Goal: Information Seeking & Learning: Learn about a topic

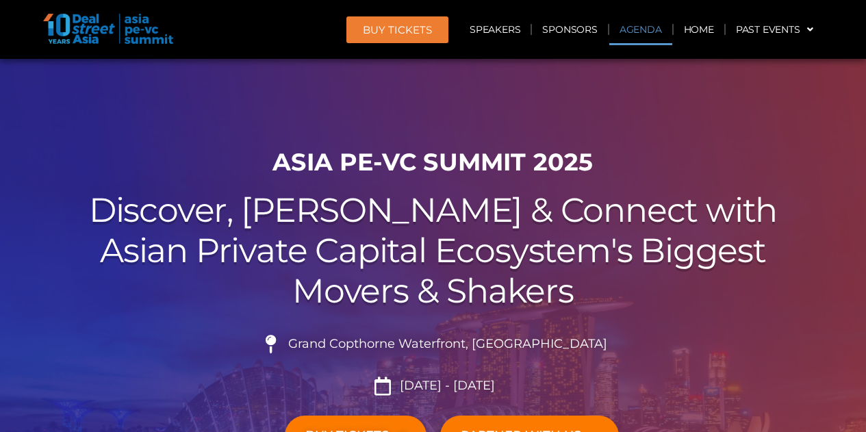
click at [633, 31] on link "Agenda" at bounding box center [640, 29] width 63 height 31
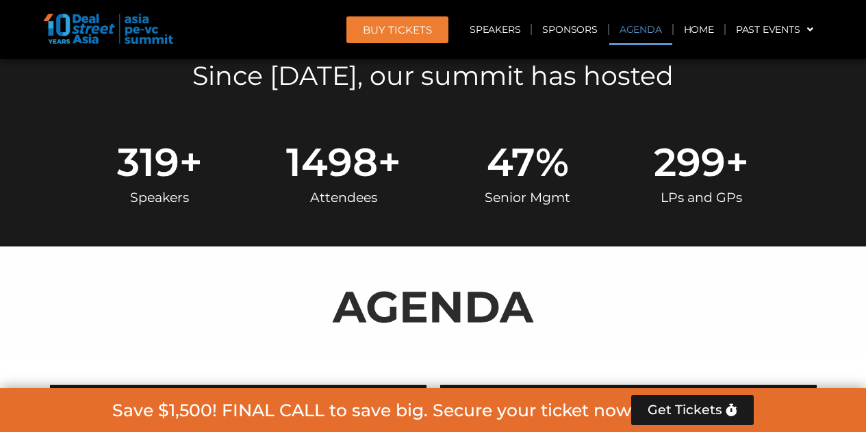
scroll to position [715, 0]
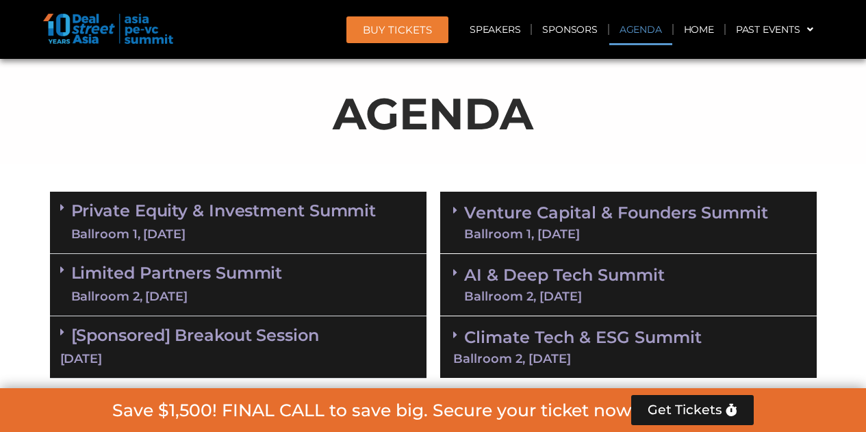
click at [268, 207] on link "Private Equity & Investment Summit Ballroom 1, 10 Sept" at bounding box center [223, 222] width 305 height 41
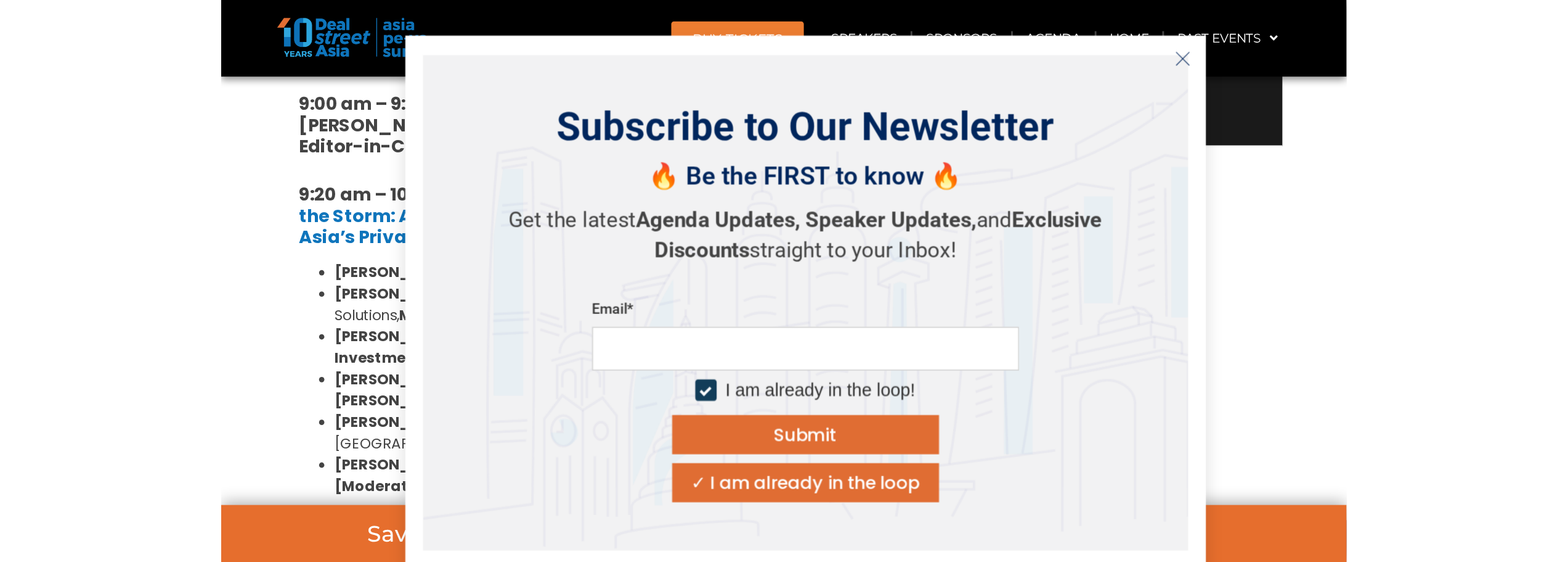
scroll to position [952, 0]
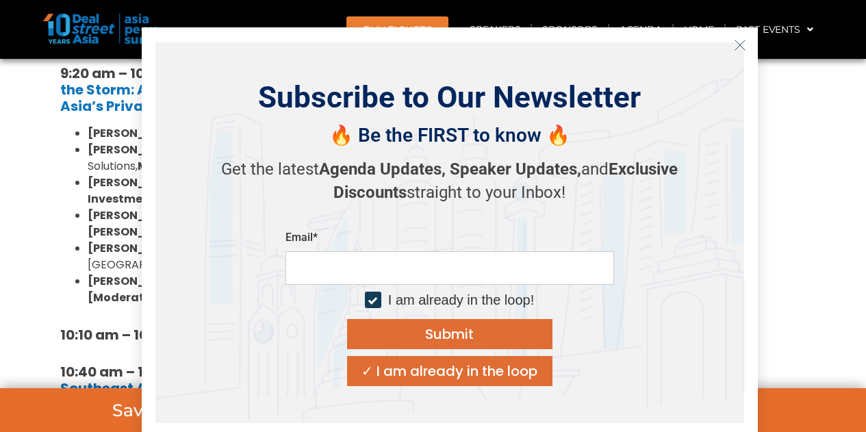
click at [735, 42] on icon "Close" at bounding box center [740, 45] width 12 height 12
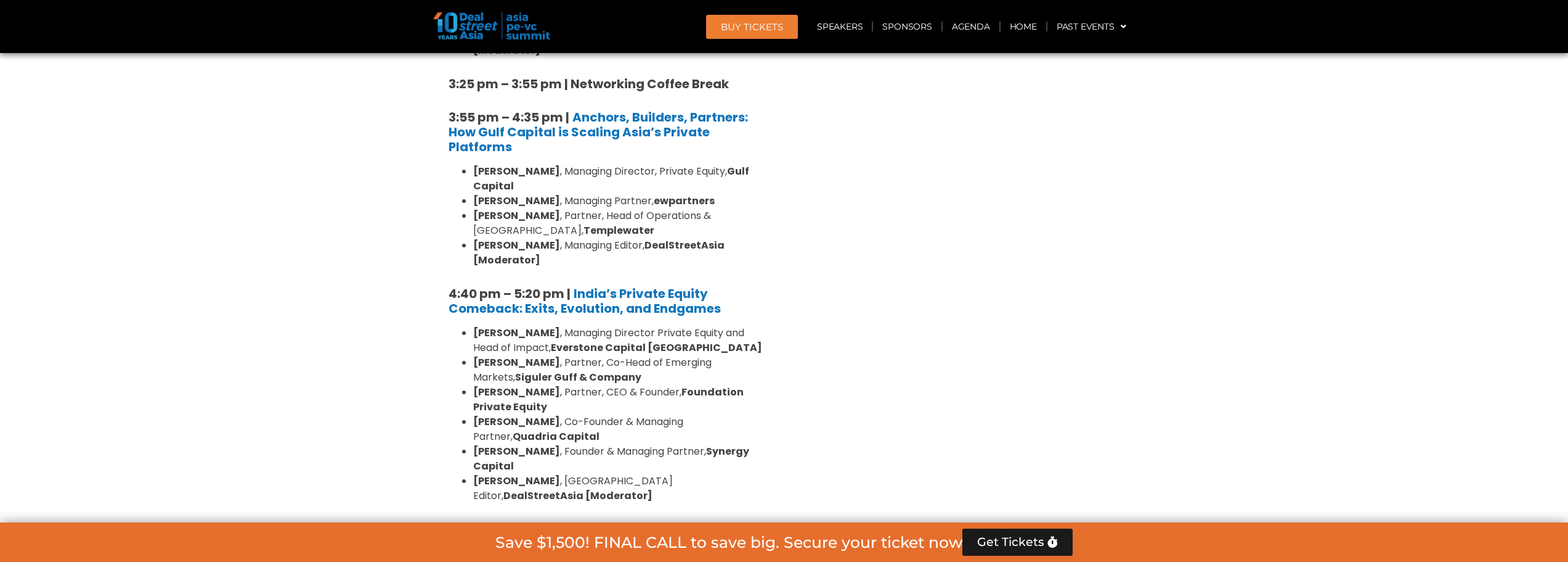
scroll to position [1877, 0]
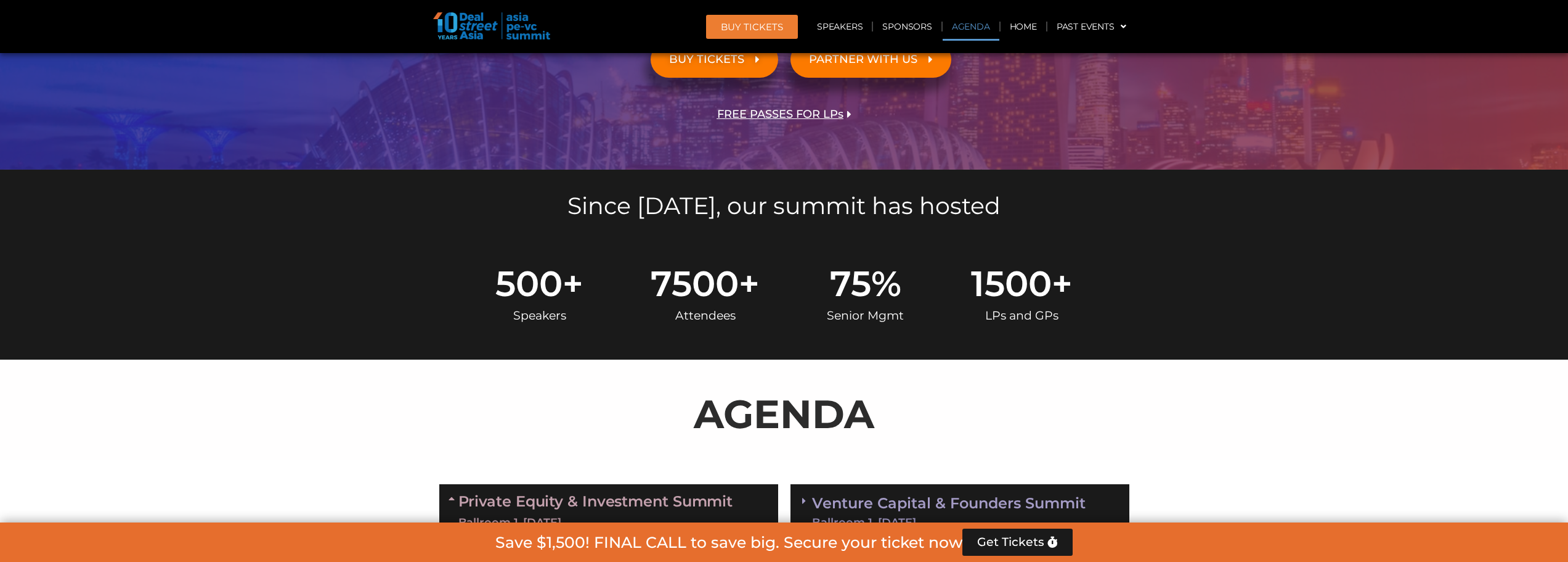
click at [779, 28] on link "Agenda" at bounding box center [970, 26] width 57 height 28
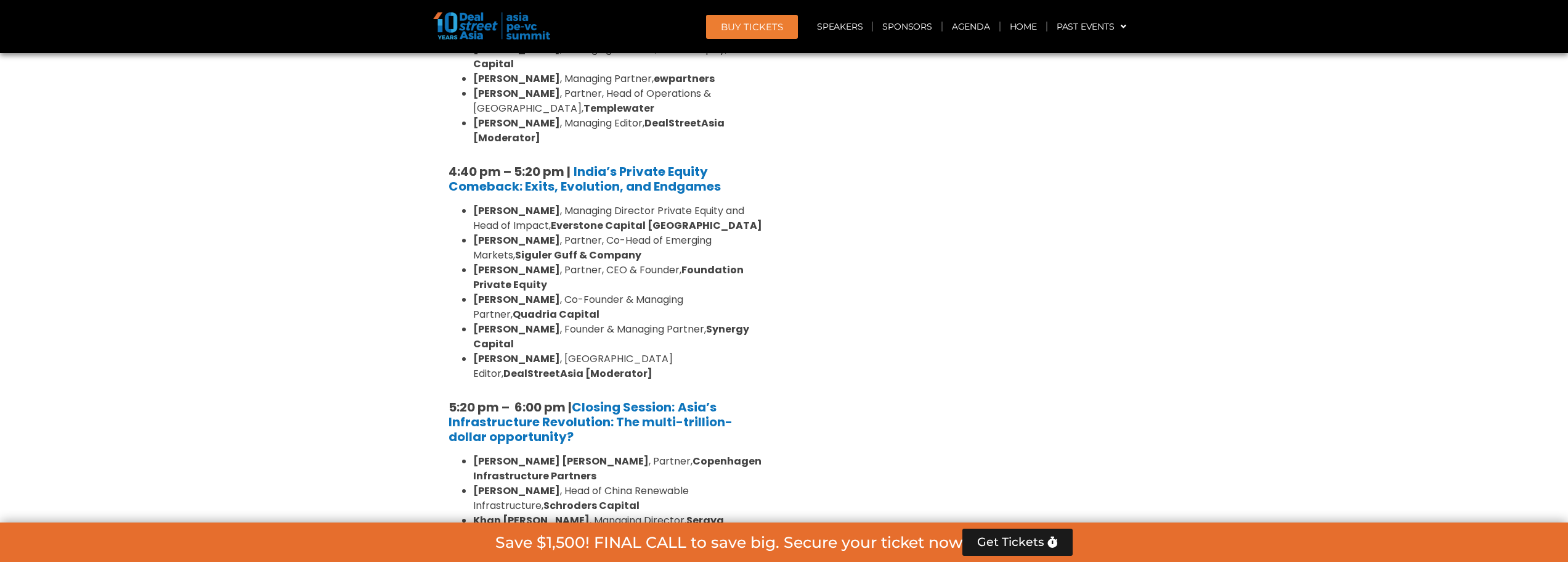
scroll to position [2248, 0]
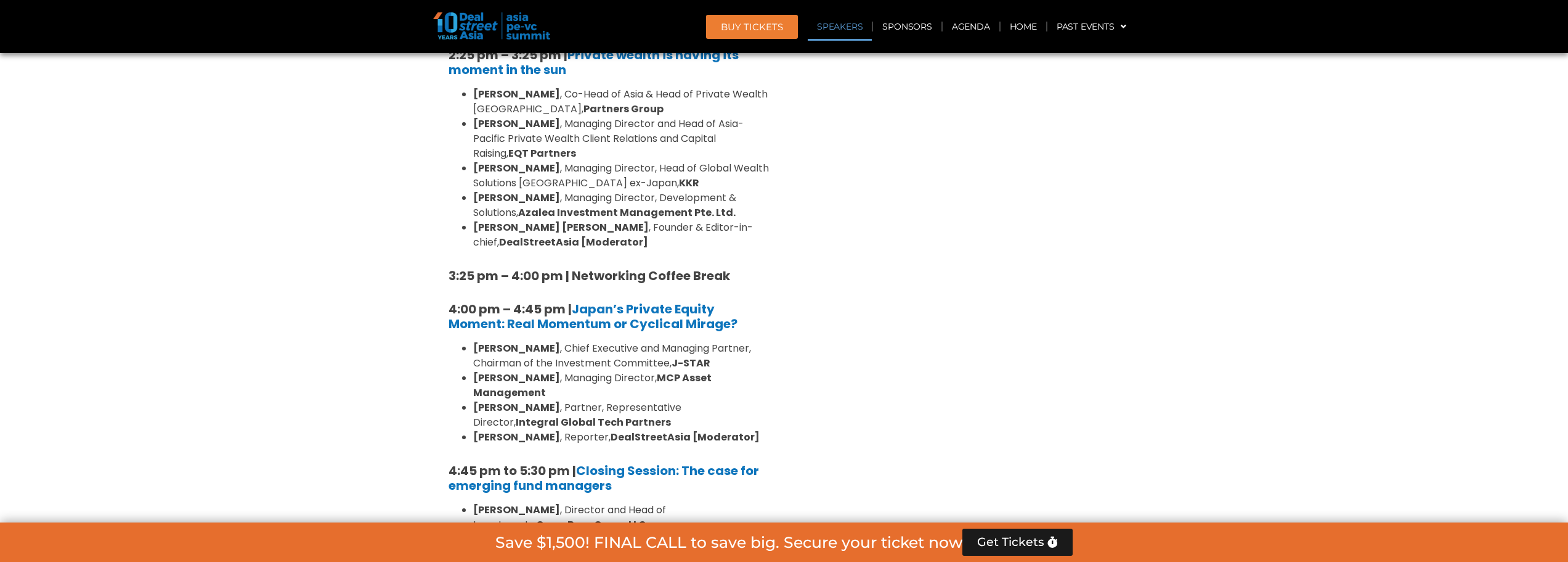
scroll to position [3728, 0]
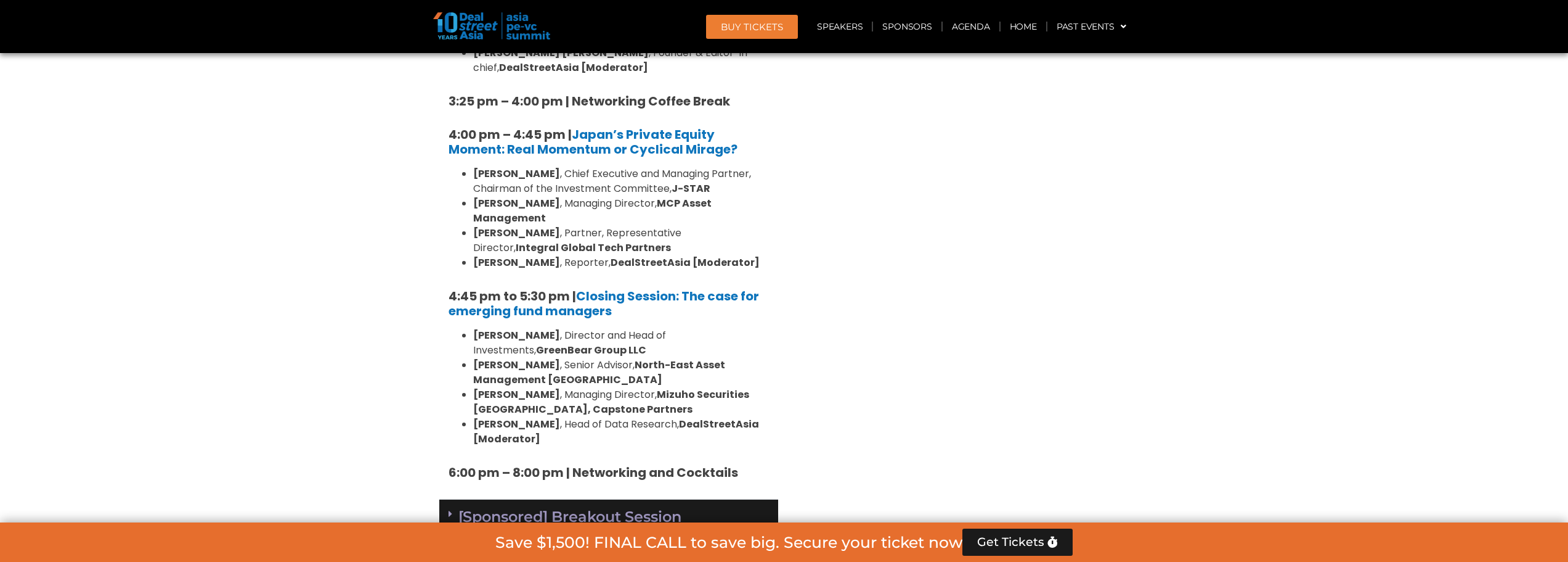
click at [568, 388] on div "10 Sept" at bounding box center [608, 538] width 320 height 15
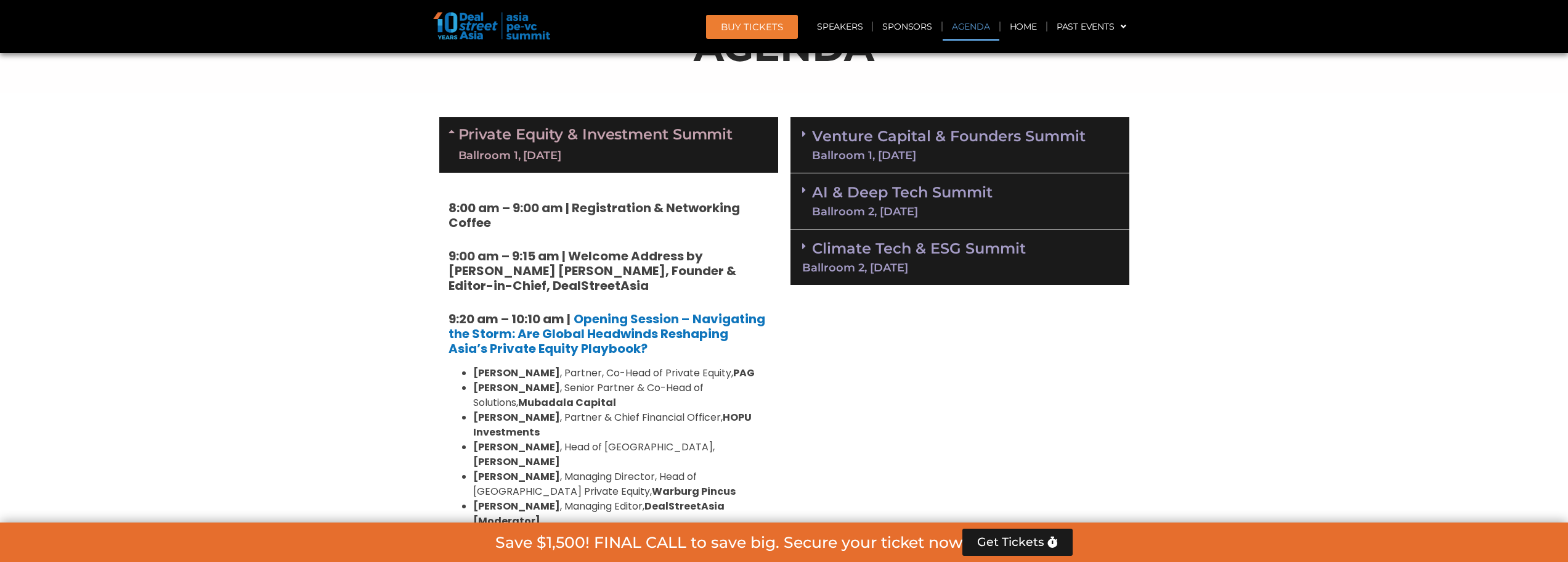
scroll to position [884, 0]
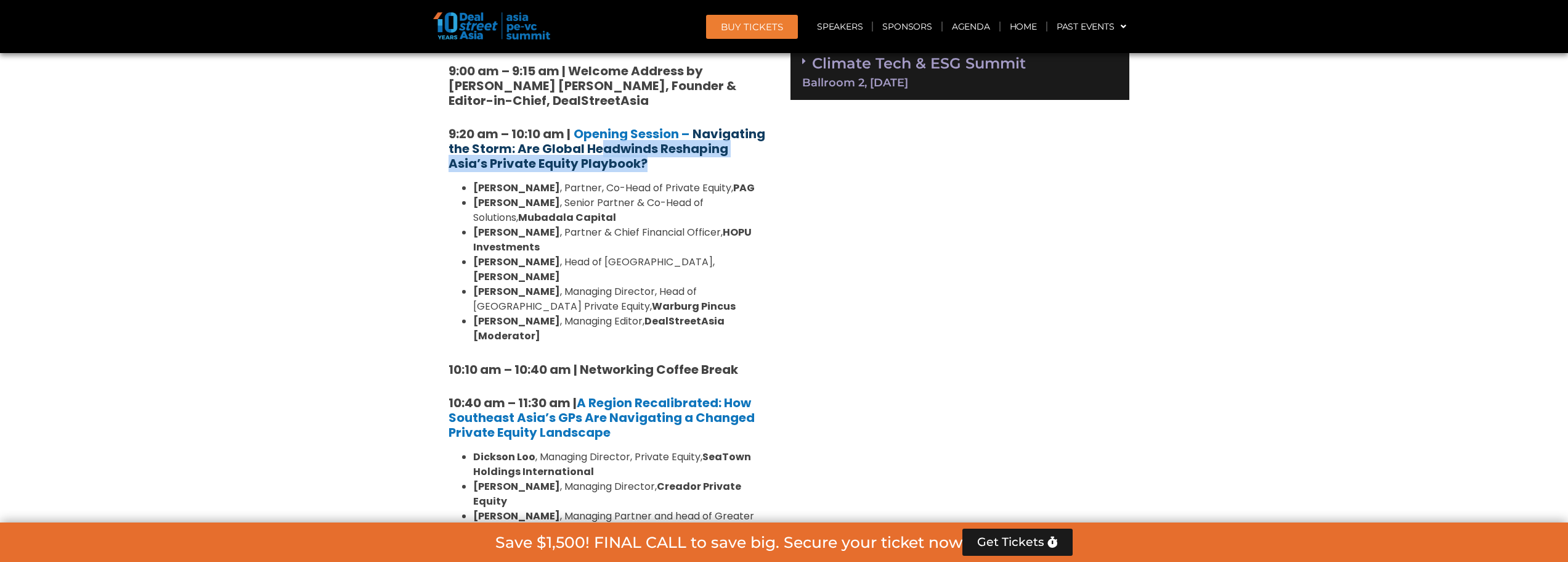
drag, startPoint x: 629, startPoint y: 163, endPoint x: 605, endPoint y: 148, distance: 28.3
click at [605, 148] on h5 "9:20 am – 10:10 am | Opening Session – Navigating the Storm: Are Global Headwin…" at bounding box center [608, 148] width 320 height 44
click at [604, 147] on strong "Navigating the Storm: Are Global Headwinds Reshaping Asia’s Private Equity Play…" at bounding box center [607, 149] width 317 height 47
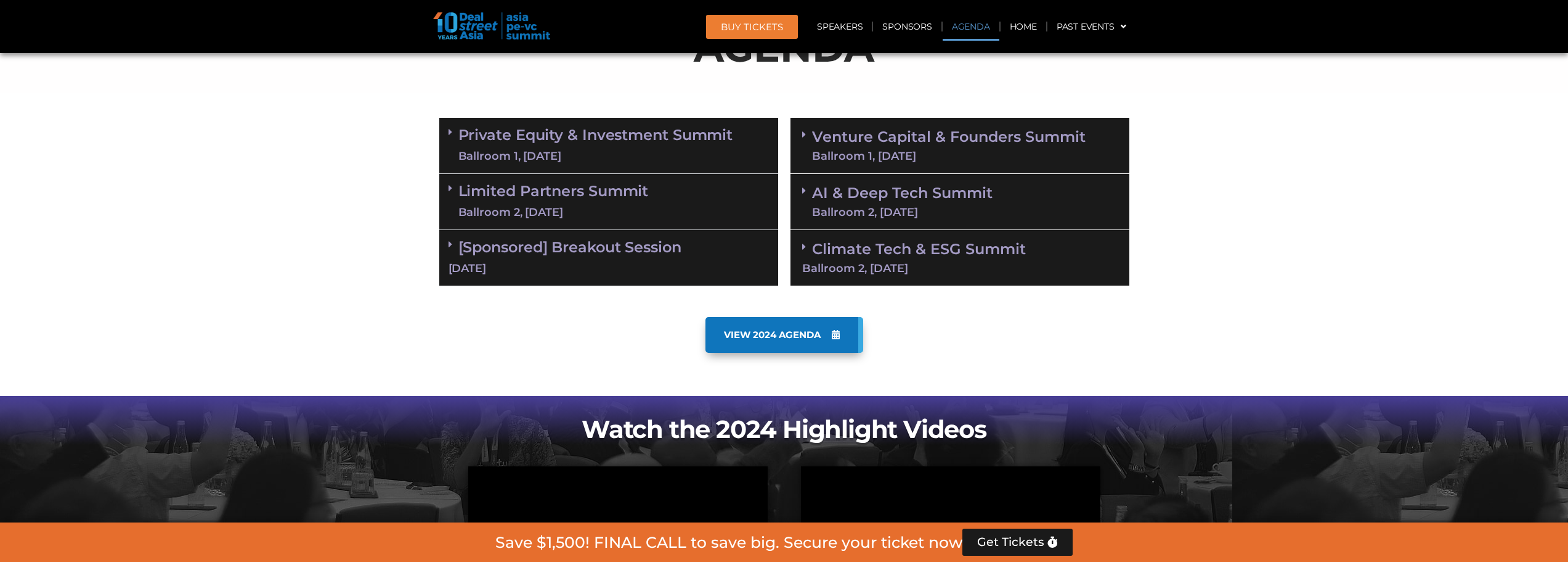
scroll to position [577, 0]
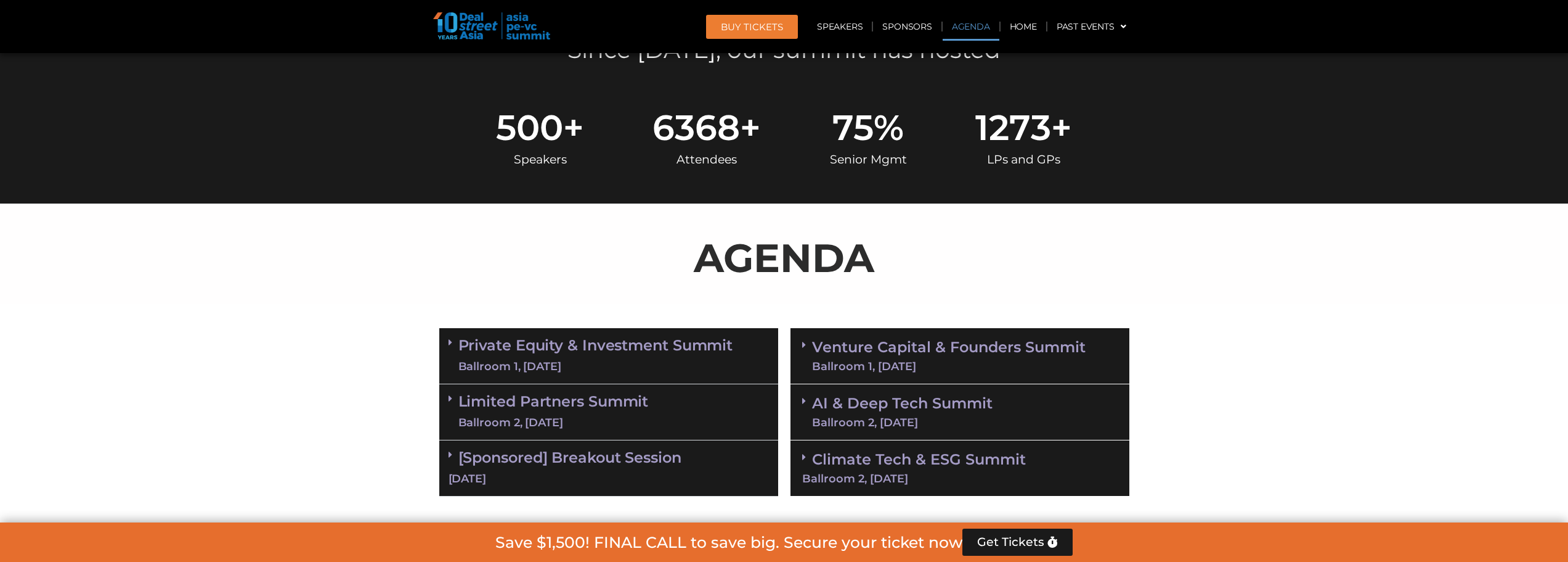
click at [629, 364] on div "Ballroom 1, 10 Sept" at bounding box center [595, 366] width 275 height 15
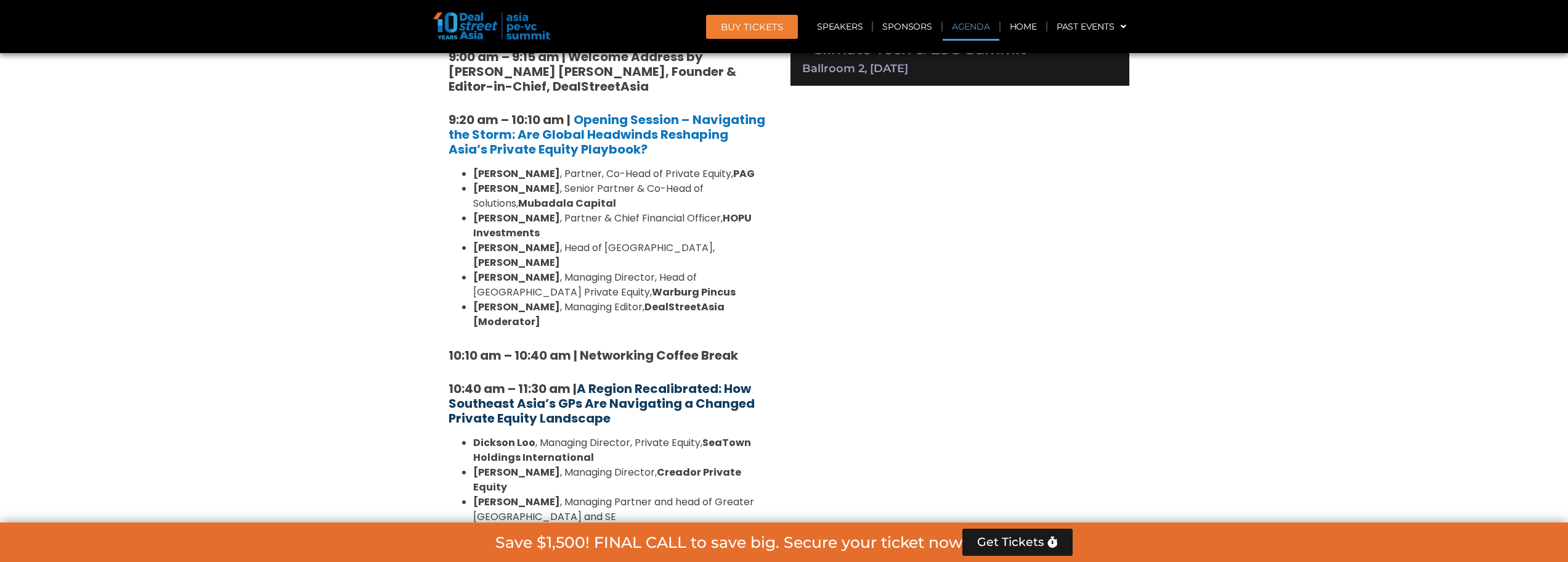
scroll to position [920, 0]
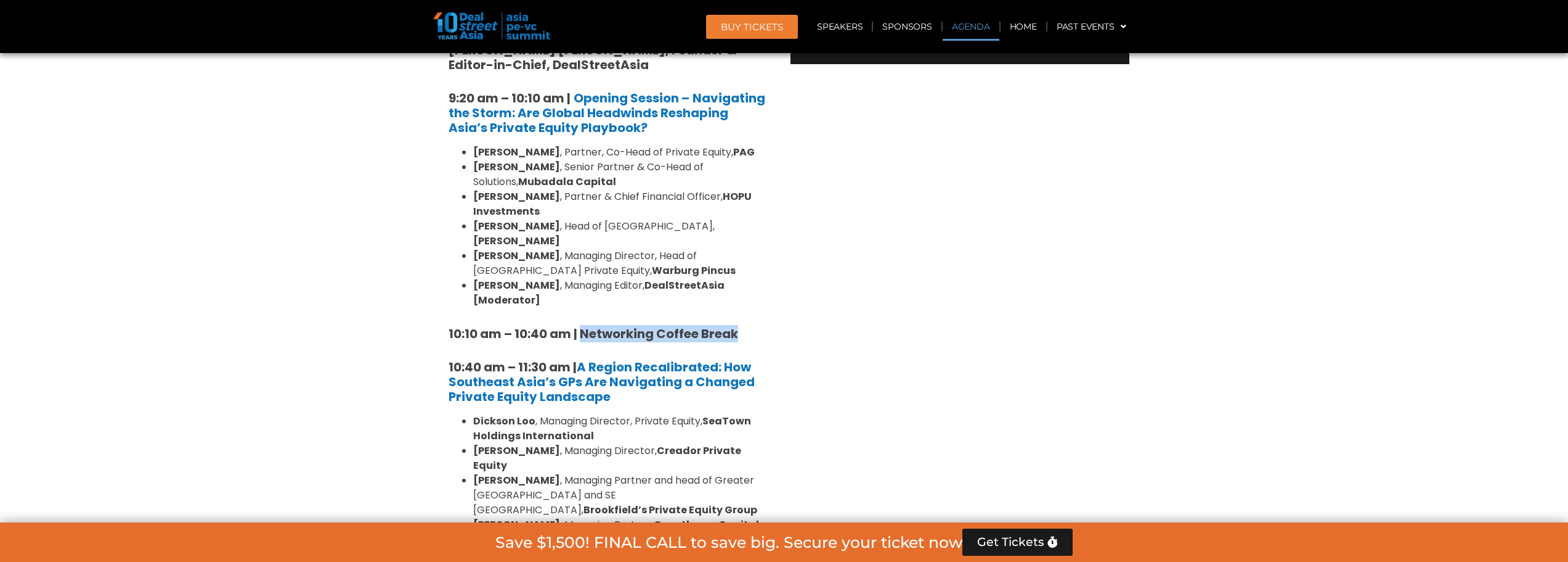
drag, startPoint x: 582, startPoint y: 302, endPoint x: 749, endPoint y: 306, distance: 167.0
click at [749, 326] on h5 "10:10 am – 10:40 am | Networking Coffee Break" at bounding box center [608, 333] width 320 height 14
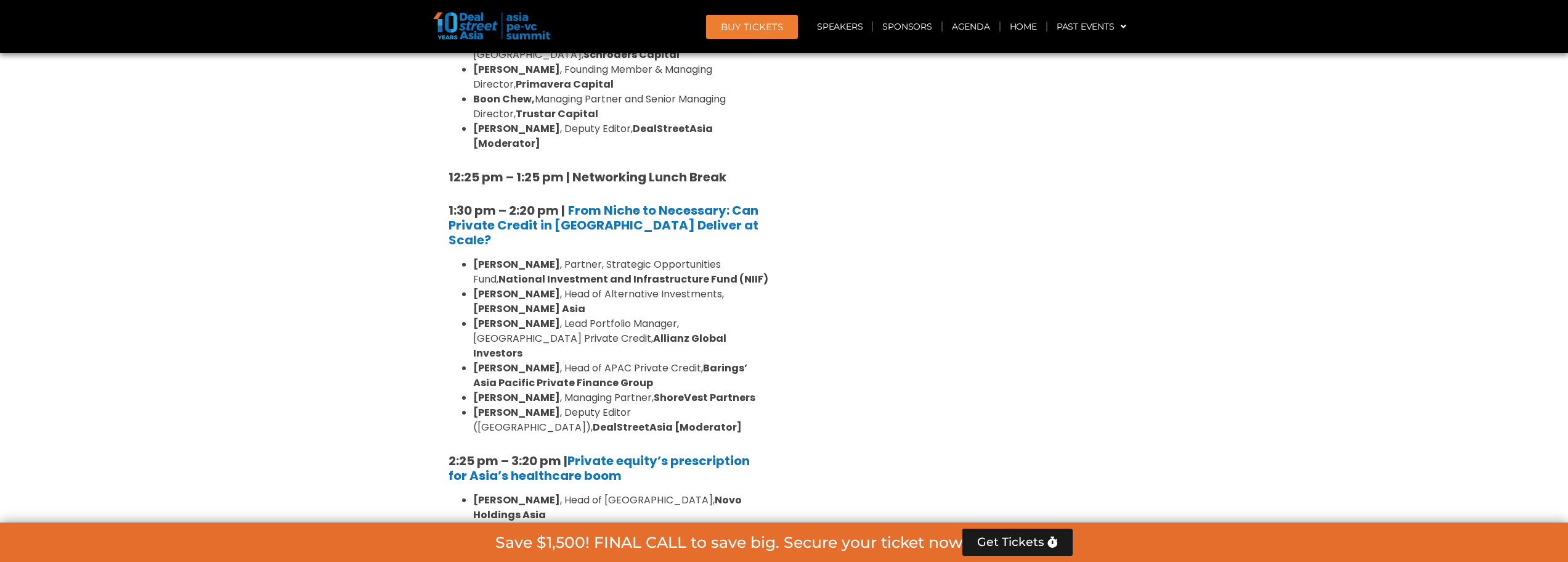
scroll to position [1783, 0]
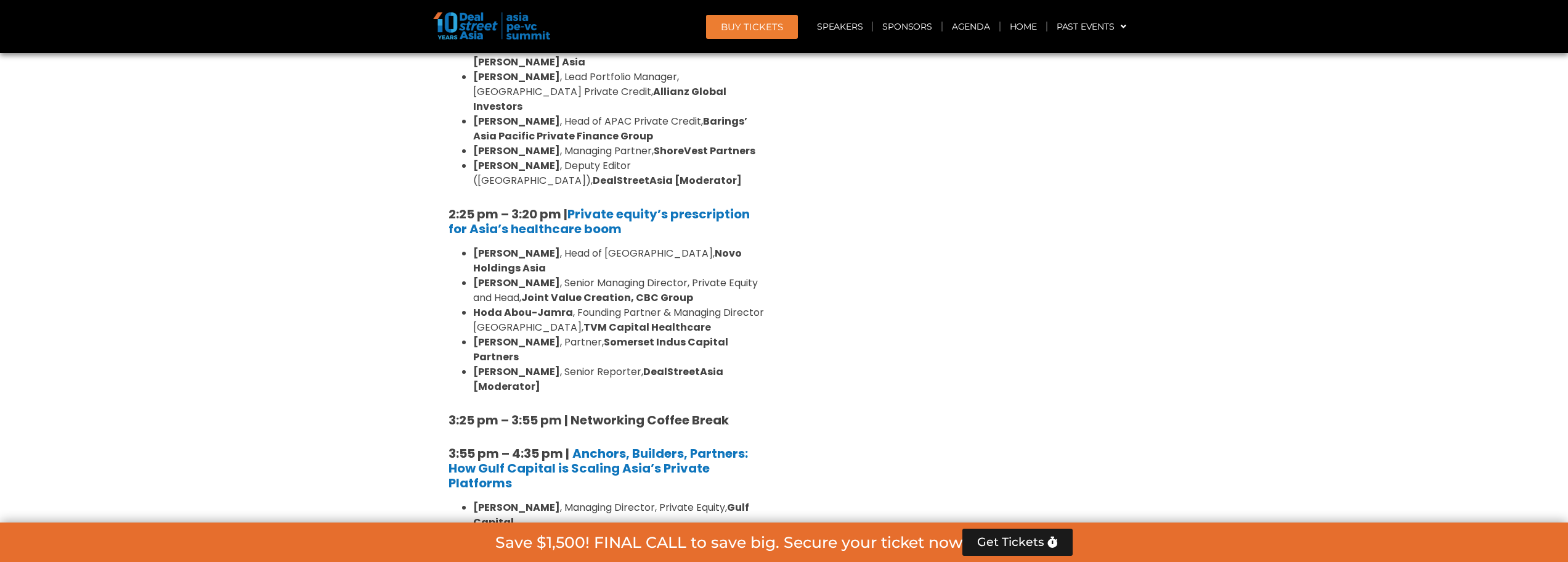
drag, startPoint x: 658, startPoint y: 292, endPoint x: 401, endPoint y: 387, distance: 274.0
click at [401, 387] on section "Private Equity & Investment Summit Ballroom 1, 10 Sept 8:00 am – 9:00 am | Regi…" at bounding box center [784, 97] width 1568 height 2141
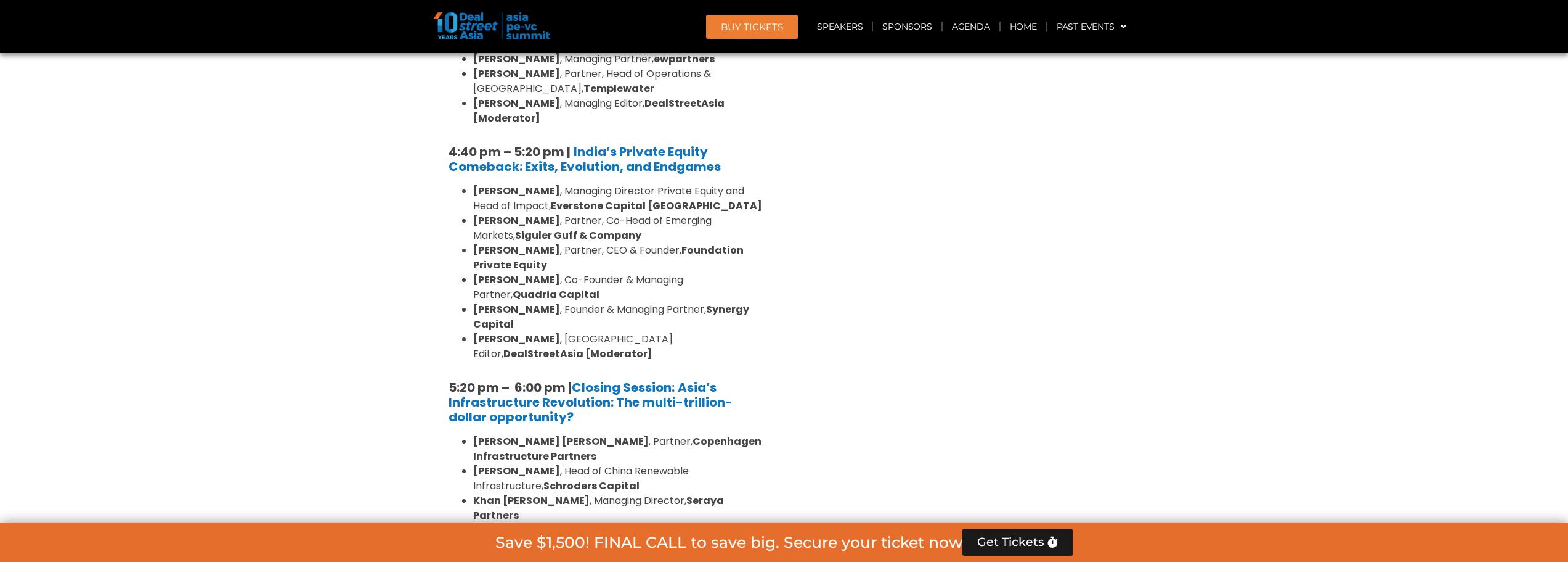
scroll to position [2461, 0]
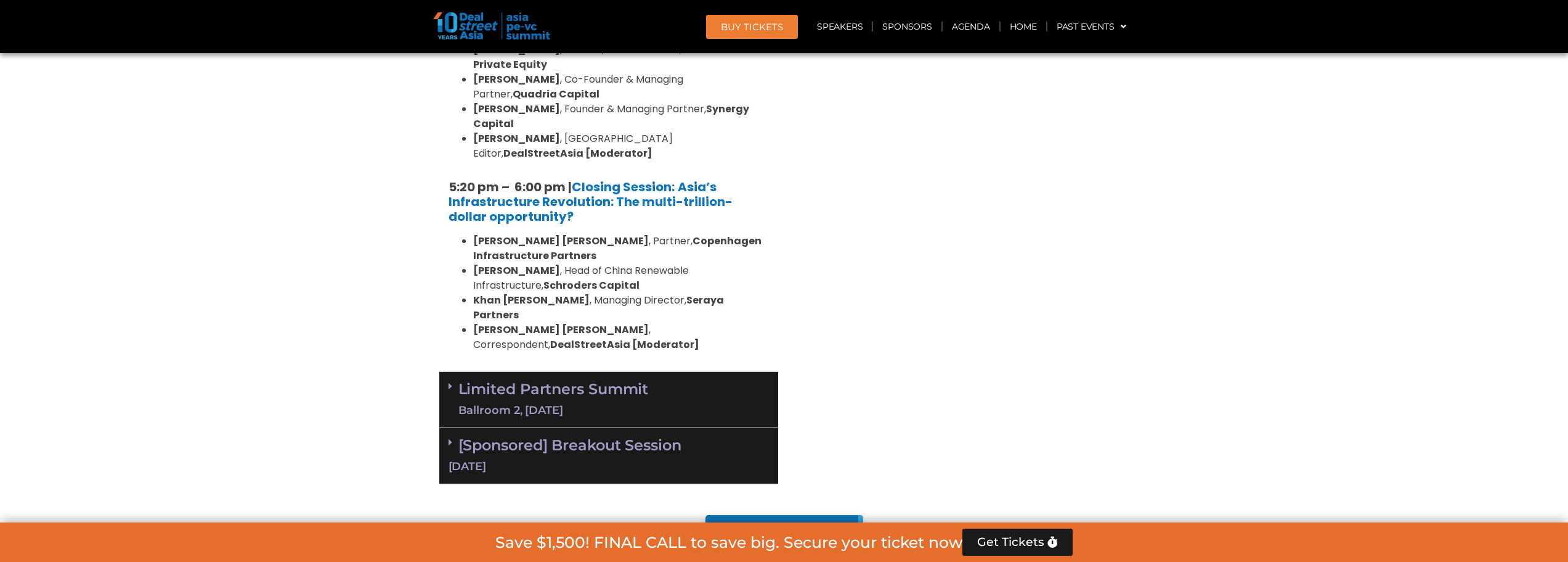
click at [682, 372] on div "Limited Partners Summit Ballroom 2, 10 Sept" at bounding box center [608, 400] width 338 height 56
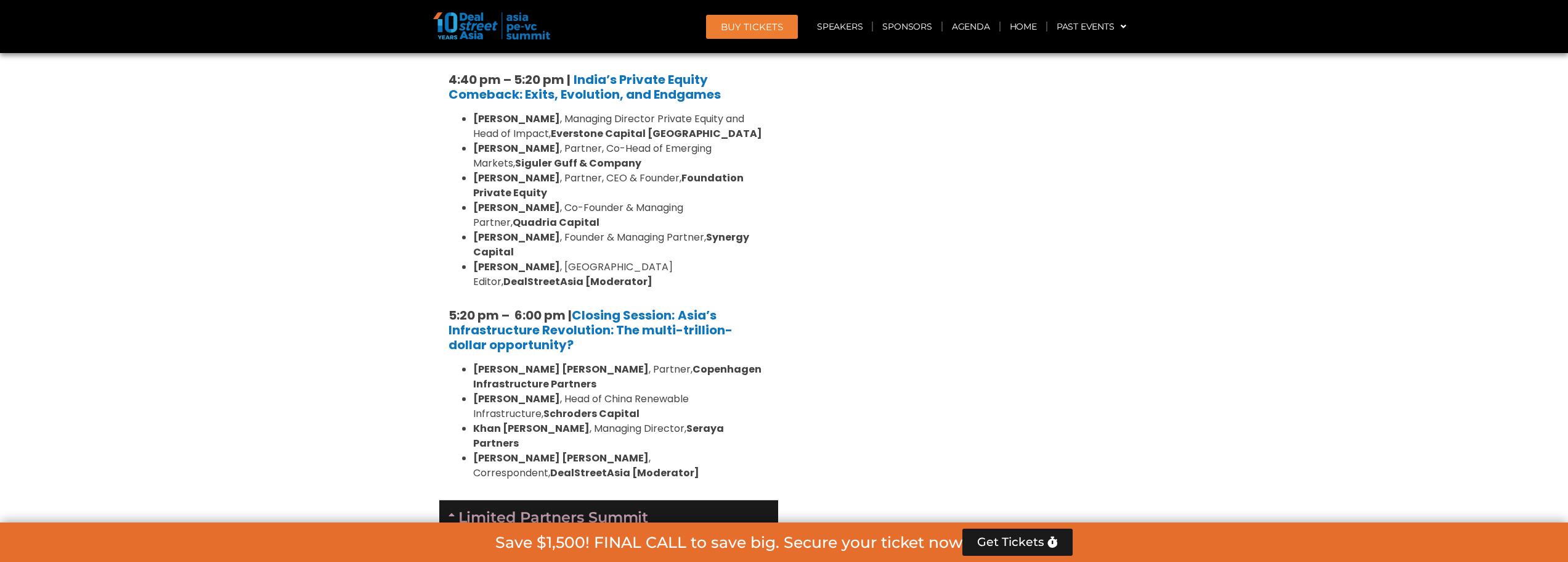
scroll to position [2281, 0]
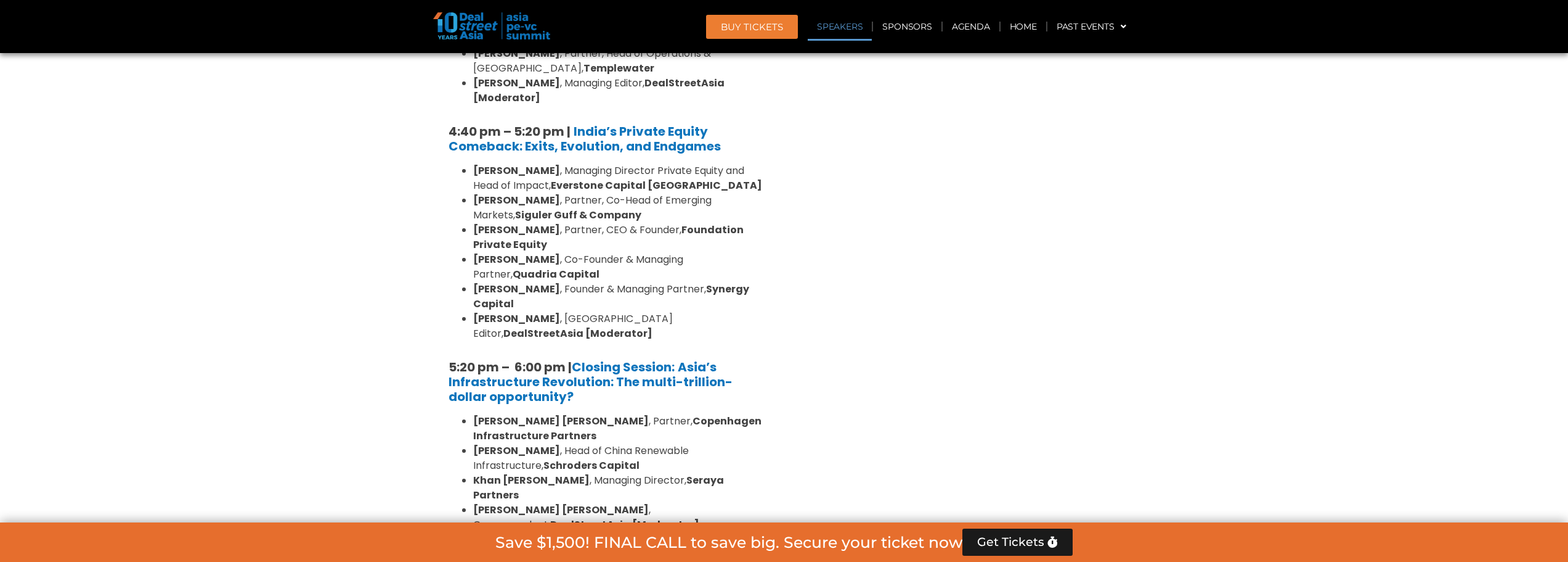
click at [581, 503] on li "Katrina Bianca Cuaresma , Correspondent, DealStreetAsia [Moderator]" at bounding box center [621, 517] width 296 height 30
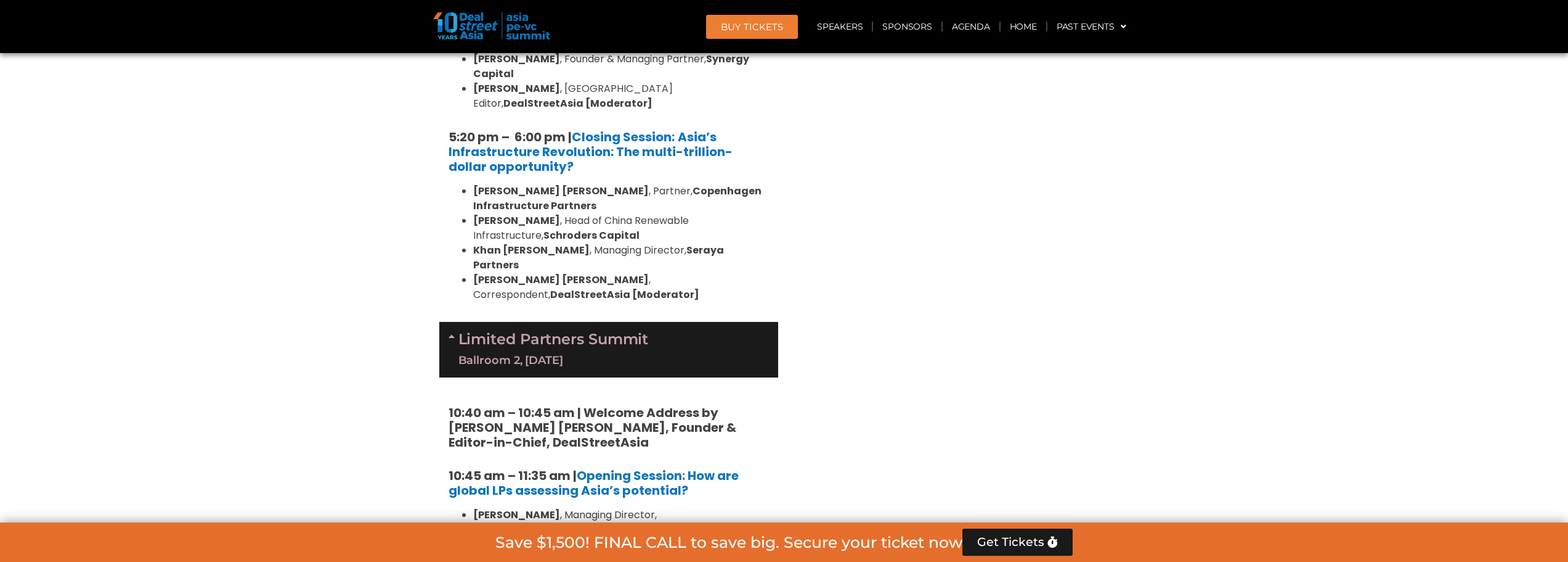
scroll to position [2528, 0]
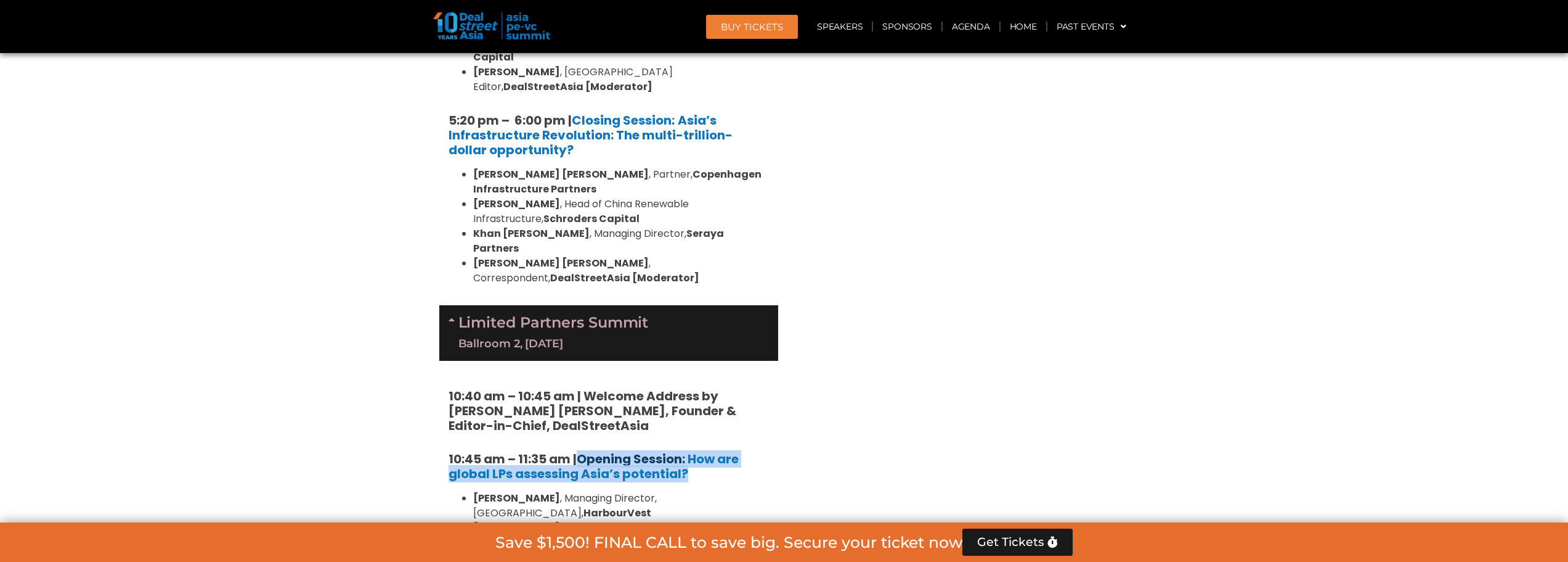
drag, startPoint x: 692, startPoint y: 269, endPoint x: 581, endPoint y: 253, distance: 112.1
click at [581, 451] on h5 "10:45 am – 11:35 am | Opening Session: How are global LPs assessing Asia’s pote…" at bounding box center [608, 466] width 320 height 30
copy h5 "Opening Session: How are global LPs assessing Asia’s potential?"
click at [962, 363] on div "Venture Capital & Founders​ Summit Ballroom 1, 11 Sept 8:00 am – 9:00 am | Regi…" at bounding box center [960, 22] width 351 height 3478
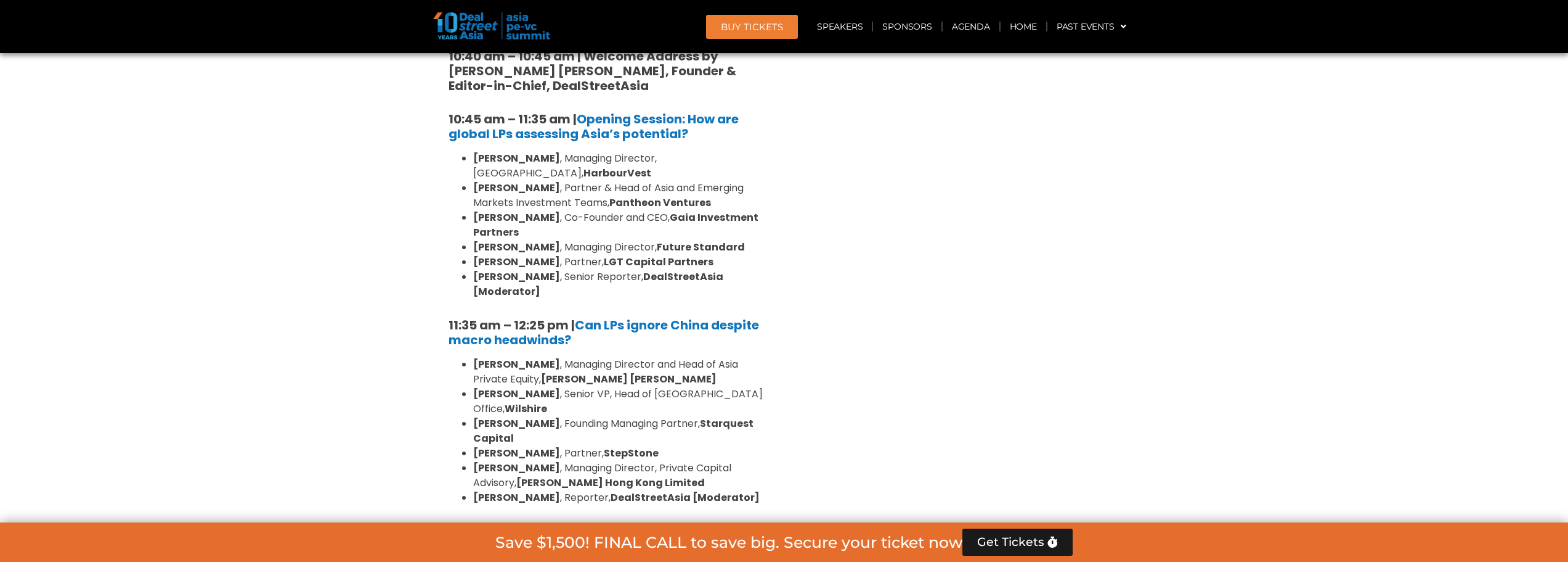
scroll to position [2960, 0]
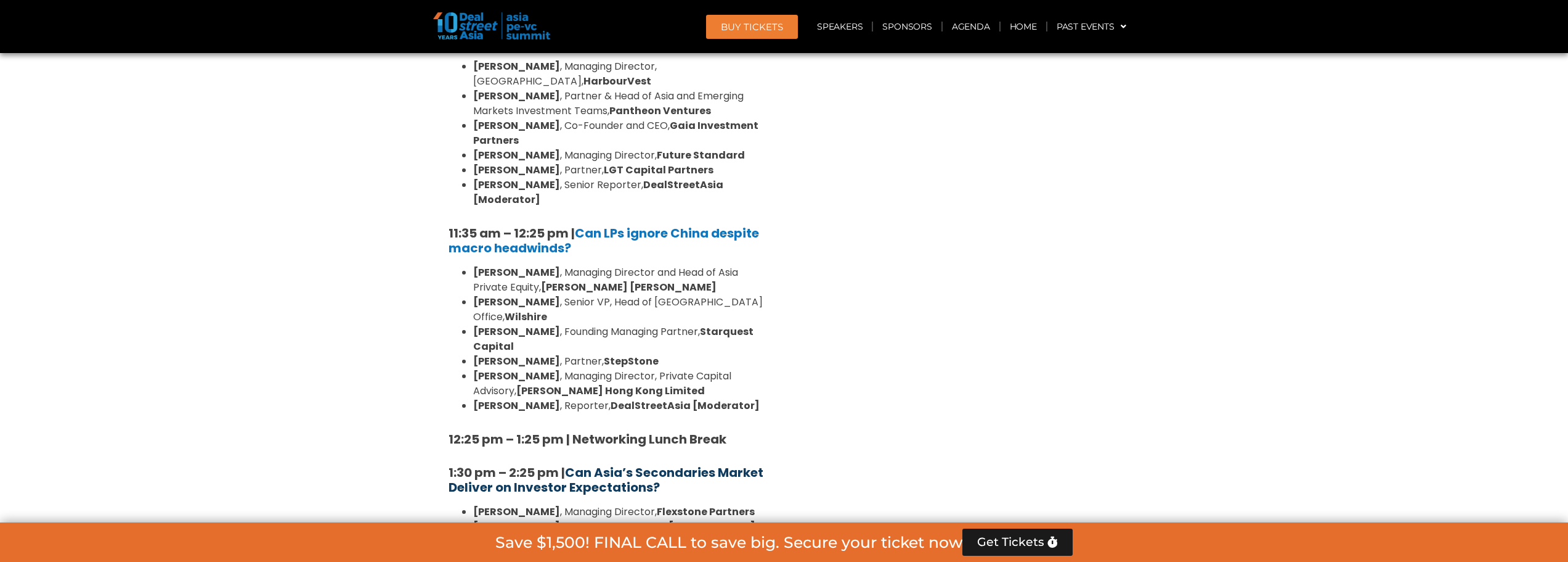
drag, startPoint x: 743, startPoint y: 238, endPoint x: 570, endPoint y: 217, distance: 174.3
click at [570, 465] on h5 "1:30 pm – 2:25 pm | Can Asia’s Secondaries Market Deliver on Investor Expectati…" at bounding box center [608, 479] width 320 height 30
copy b "Can Asia’s Secondaries Market Deliver on Investor Expectations?"
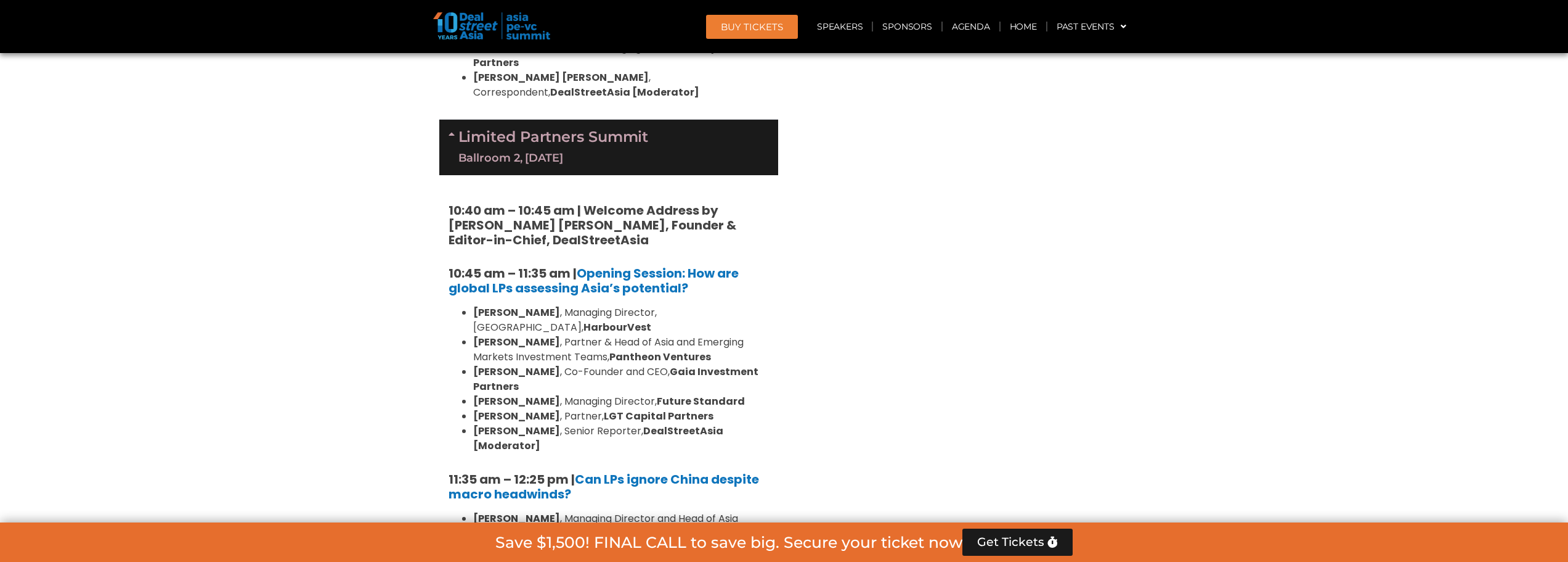
scroll to position [2713, 0]
drag, startPoint x: 572, startPoint y: 432, endPoint x: 737, endPoint y: 429, distance: 165.0
copy strong "Networking Lunch Break"
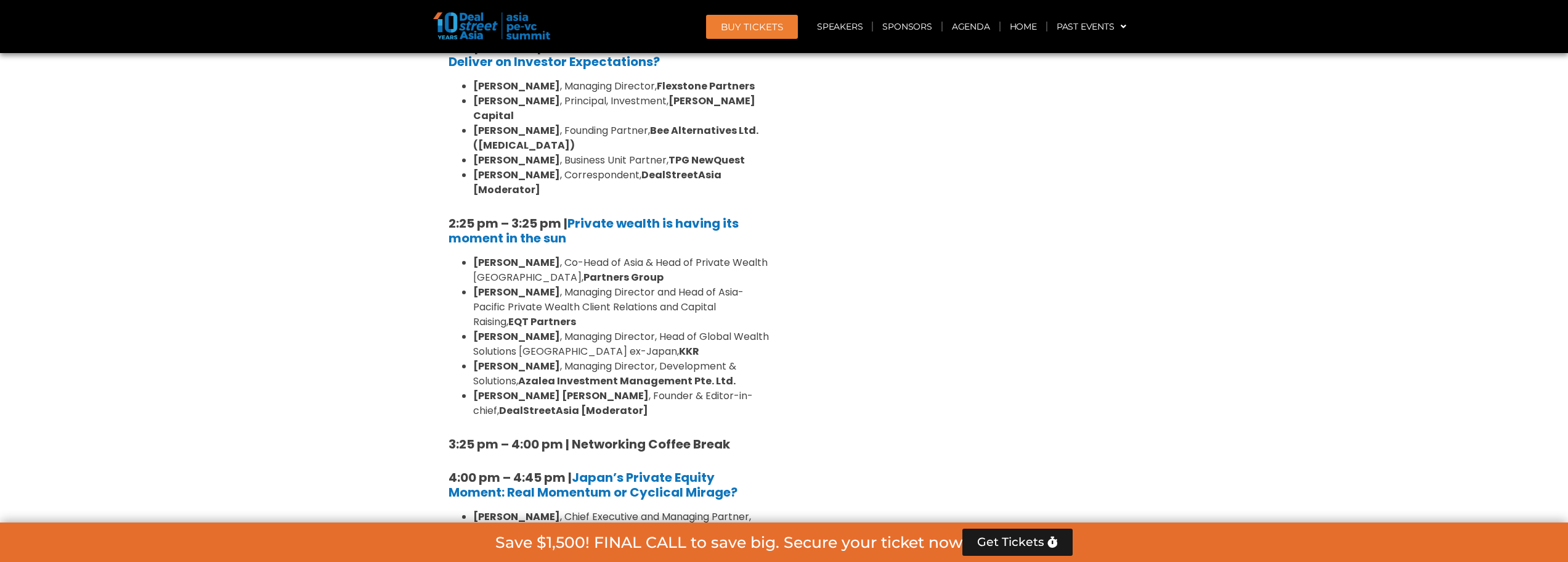
scroll to position [3391, 0]
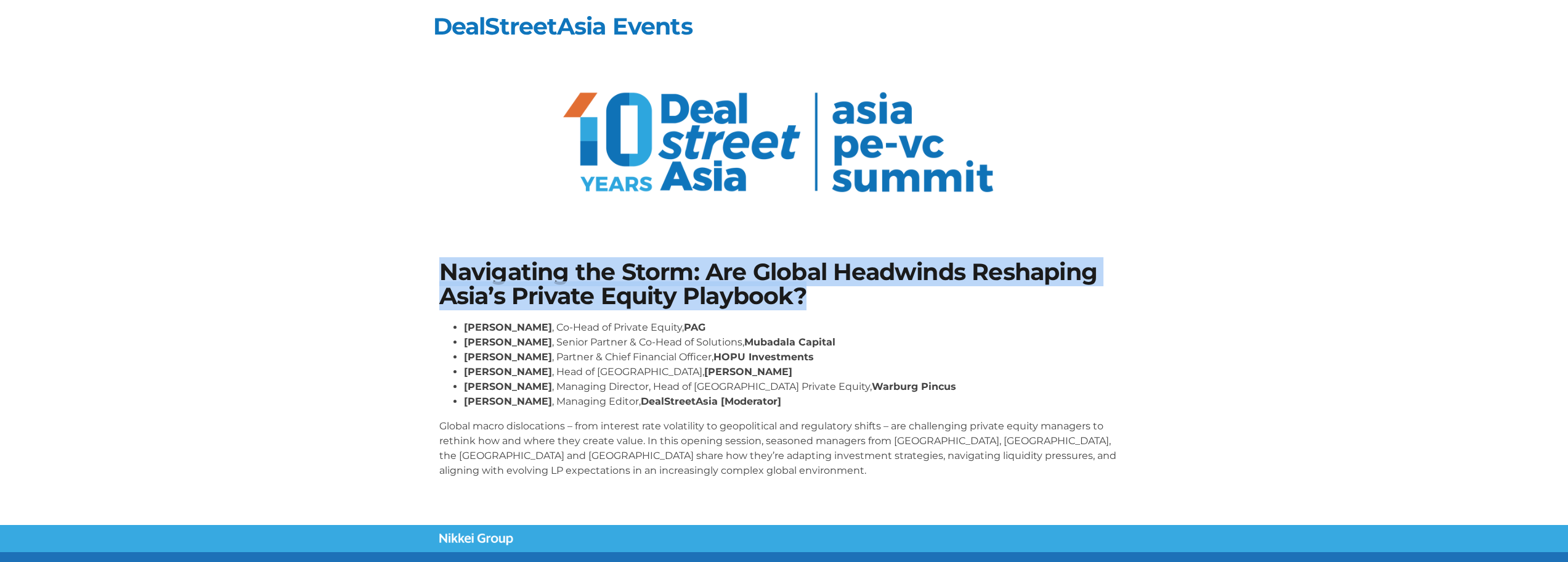
drag, startPoint x: 445, startPoint y: 275, endPoint x: 811, endPoint y: 295, distance: 366.5
click at [811, 295] on h1 "Navigating the Storm: Are Global Headwinds Reshaping Asia’s Private Equity Play…" at bounding box center [784, 284] width 690 height 48
copy h1 "Navigating the Storm: Are Global Headwinds Reshaping Asia’s Private Equity Play…"
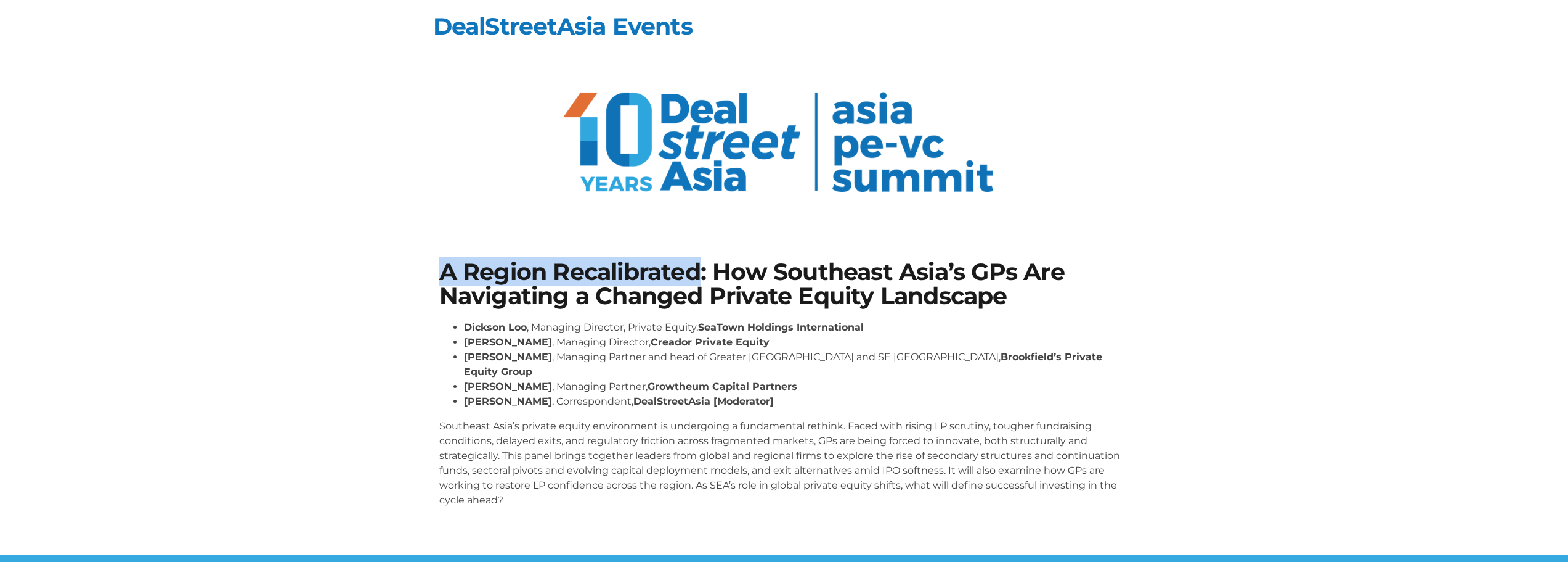
drag, startPoint x: 435, startPoint y: 272, endPoint x: 703, endPoint y: 274, distance: 268.0
click at [703, 274] on div "A Region Recalibrated: How Southeast Asia’s GPs Are Navigating a Changed Privat…" at bounding box center [784, 388] width 702 height 269
copy h1 "A Region Recalibrated"
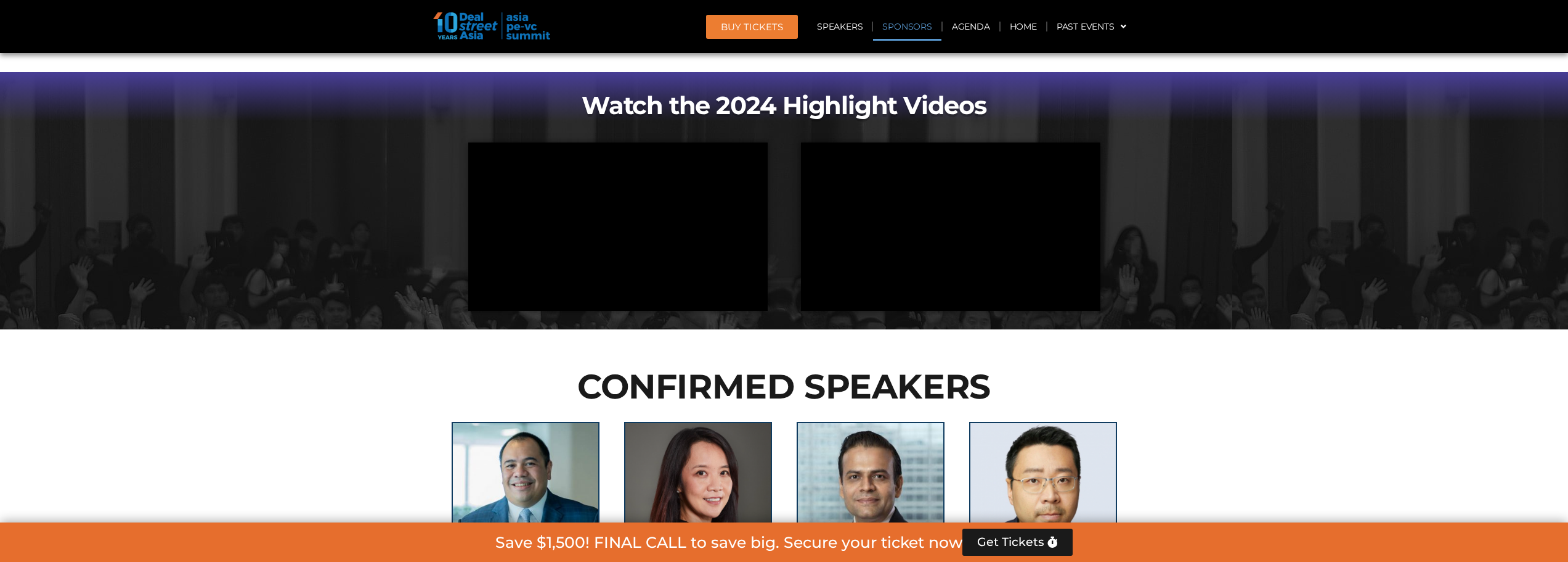
click at [910, 31] on link "Sponsors" at bounding box center [906, 26] width 68 height 28
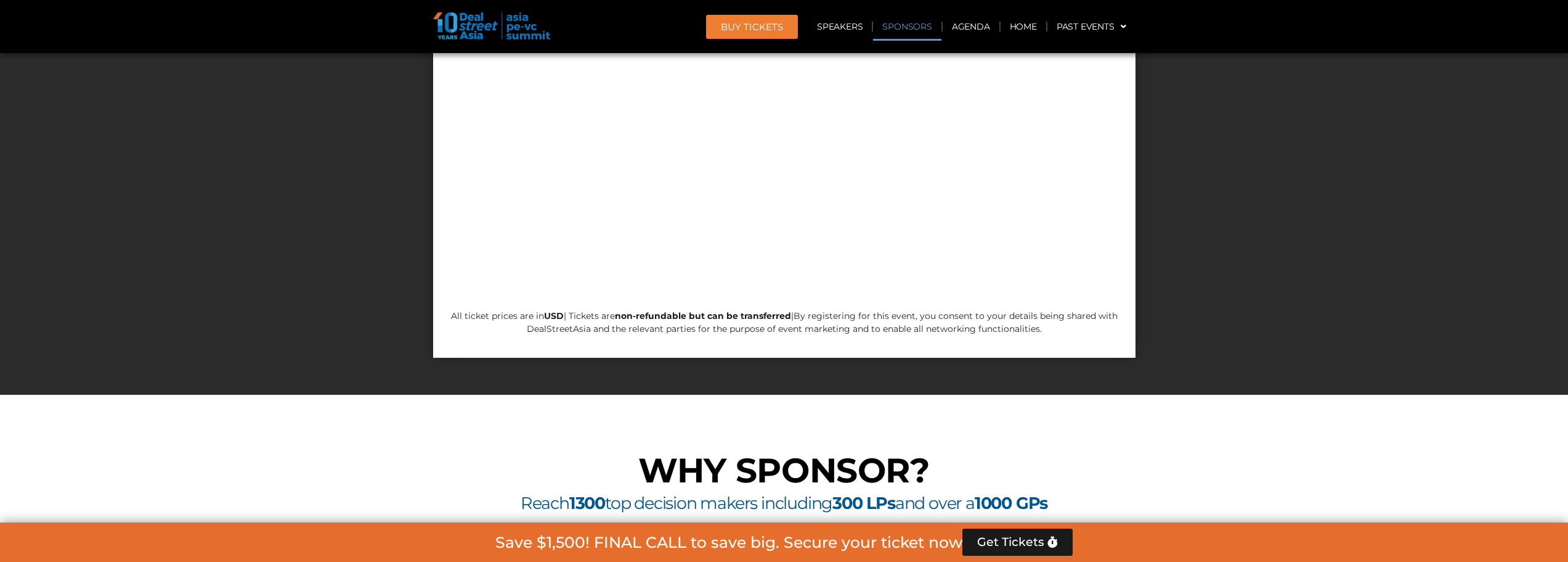
scroll to position [12505, 0]
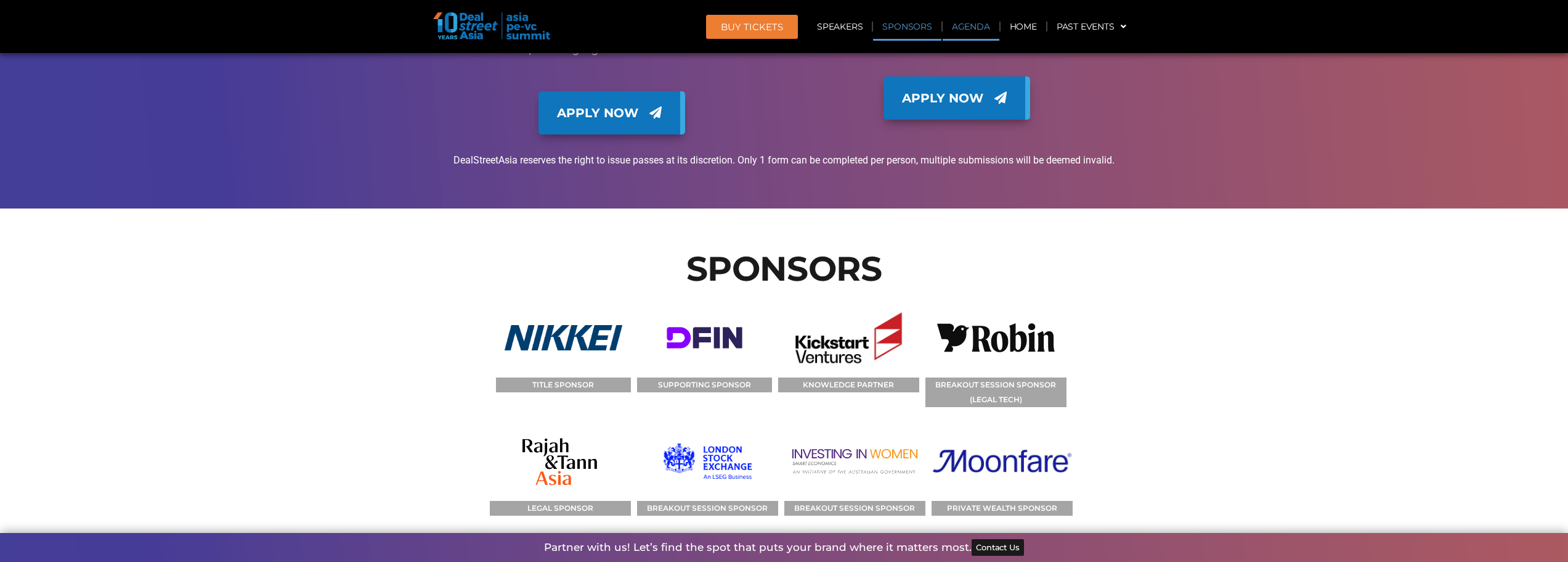
click at [976, 31] on link "Agenda" at bounding box center [970, 26] width 57 height 28
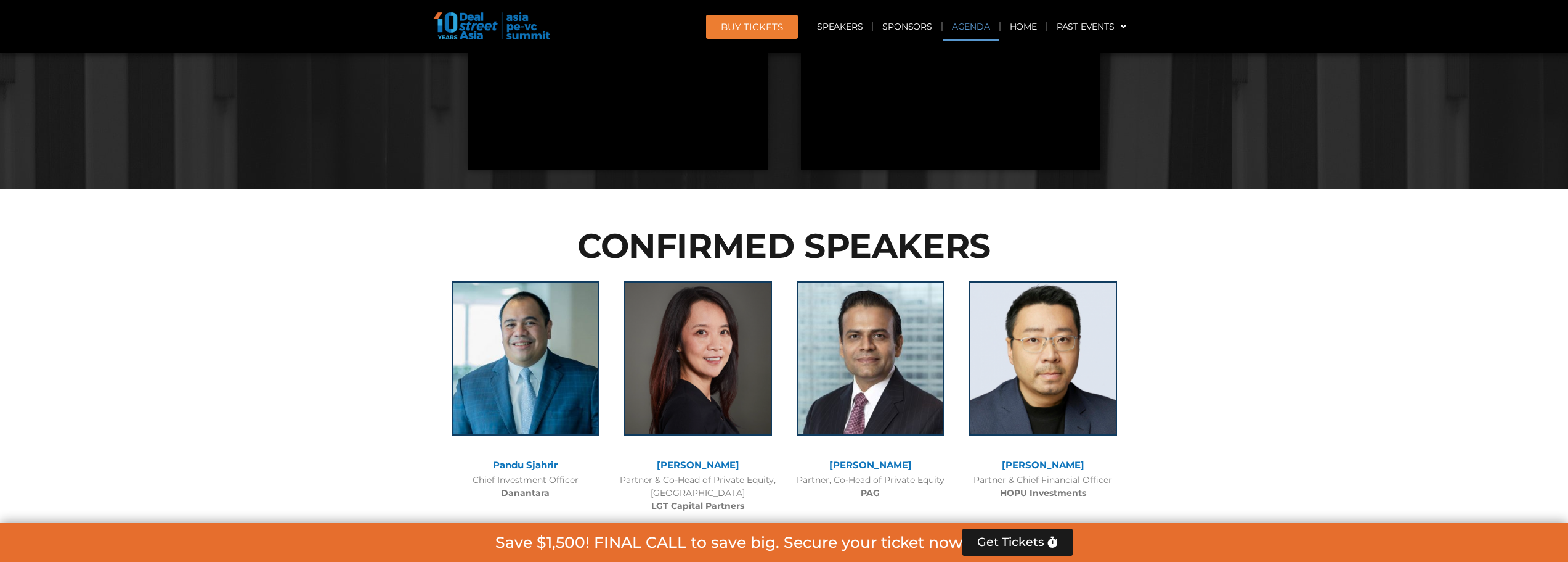
scroll to position [734, 0]
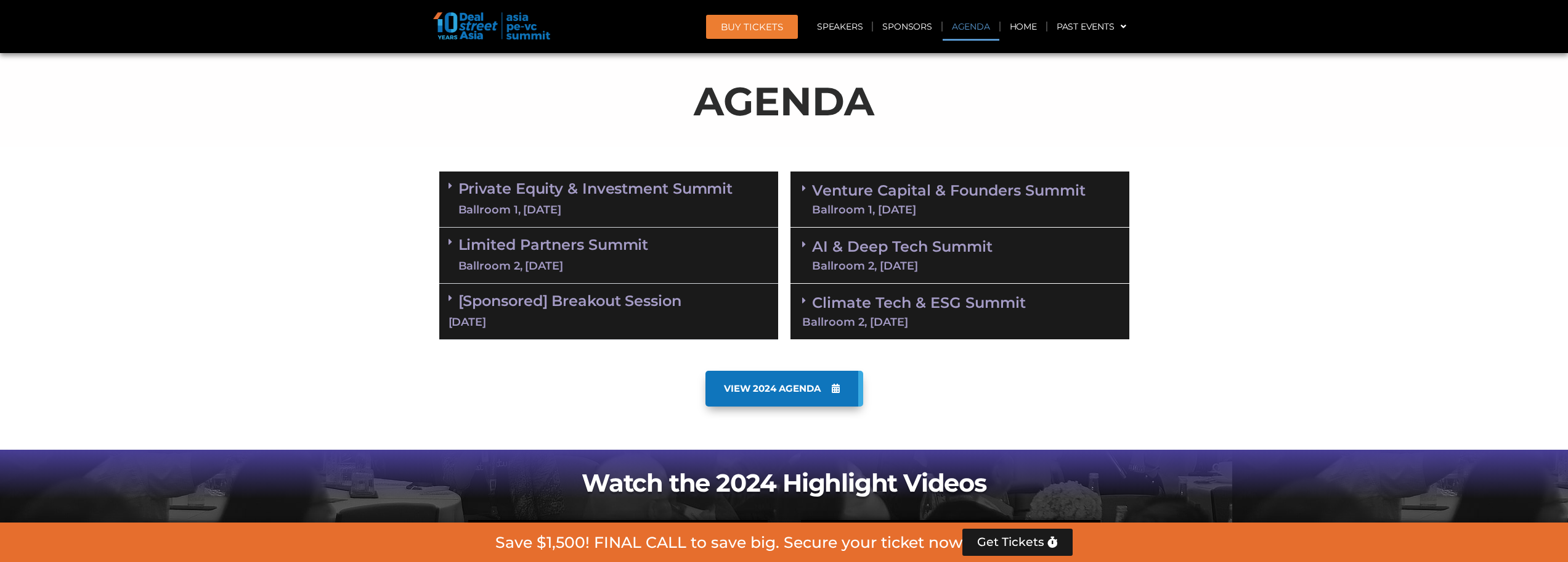
click at [975, 188] on link "Venture Capital & Founders​ Summit Ballroom 1, 11 Sept" at bounding box center [949, 199] width 274 height 32
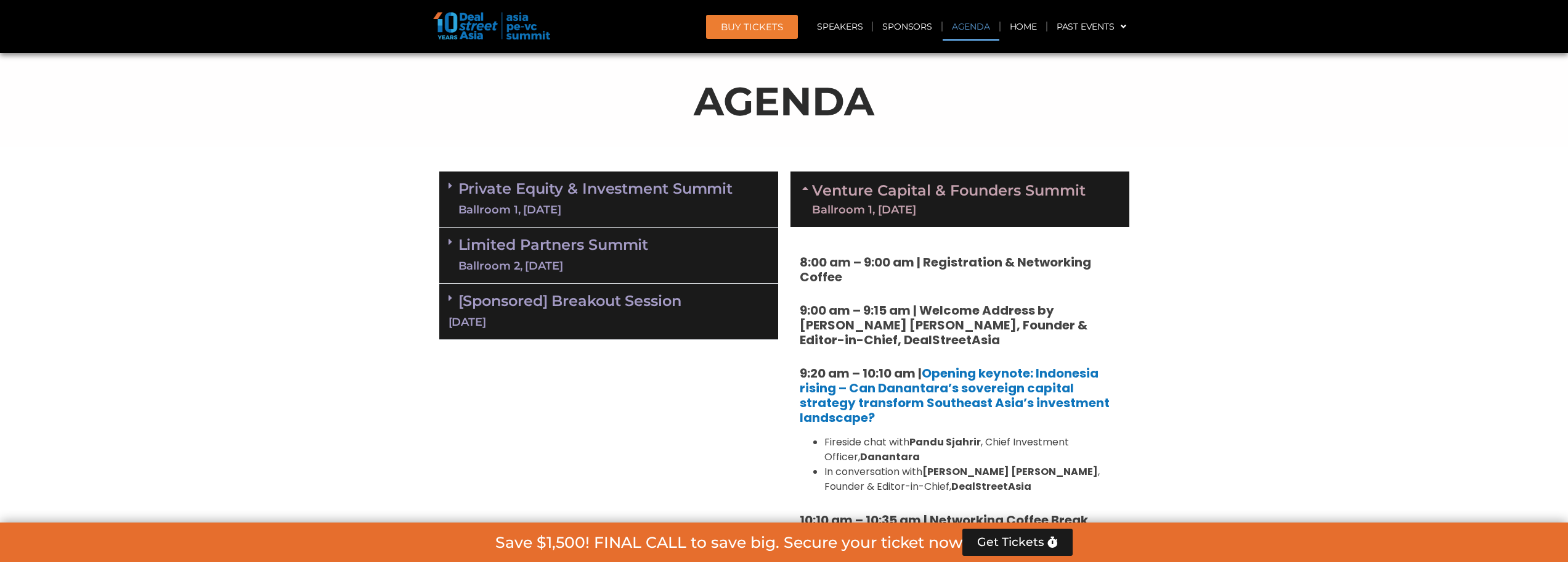
click at [975, 188] on link "Venture Capital & Founders​ Summit Ballroom 1, 11 Sept" at bounding box center [949, 199] width 274 height 32
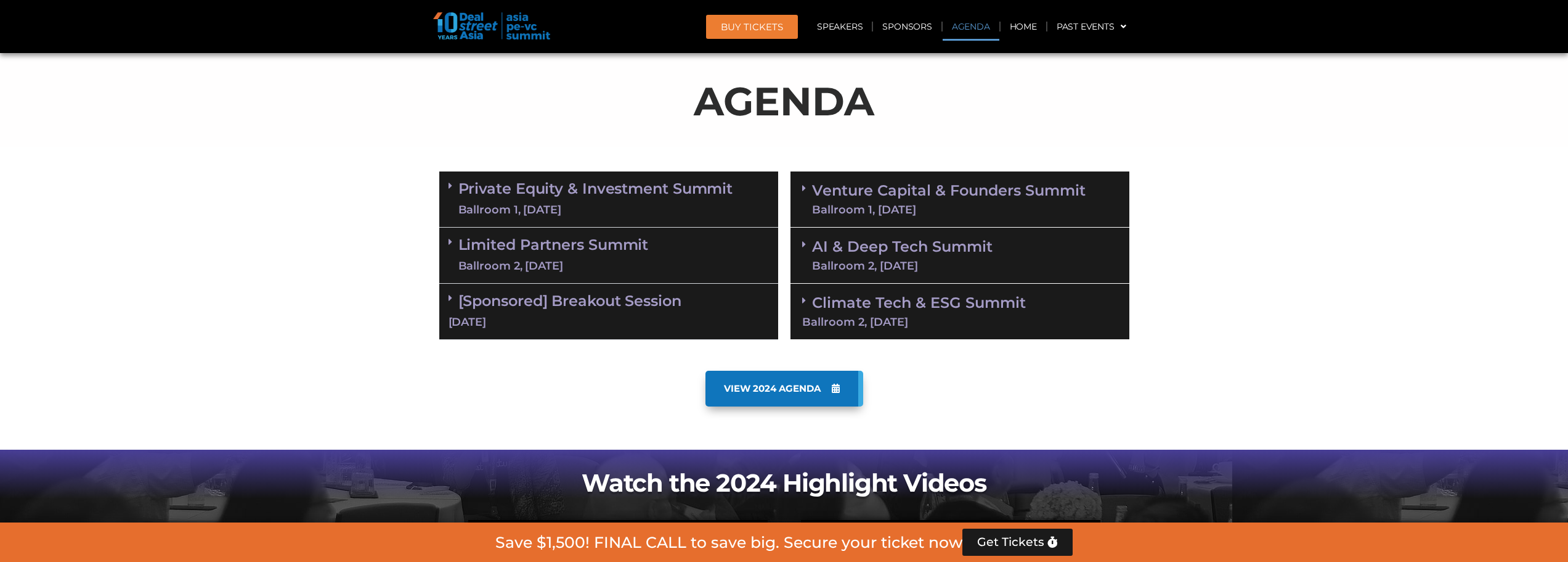
click at [640, 312] on div "[Sponsored] Breakout Session 10 Sept" at bounding box center [608, 312] width 338 height 56
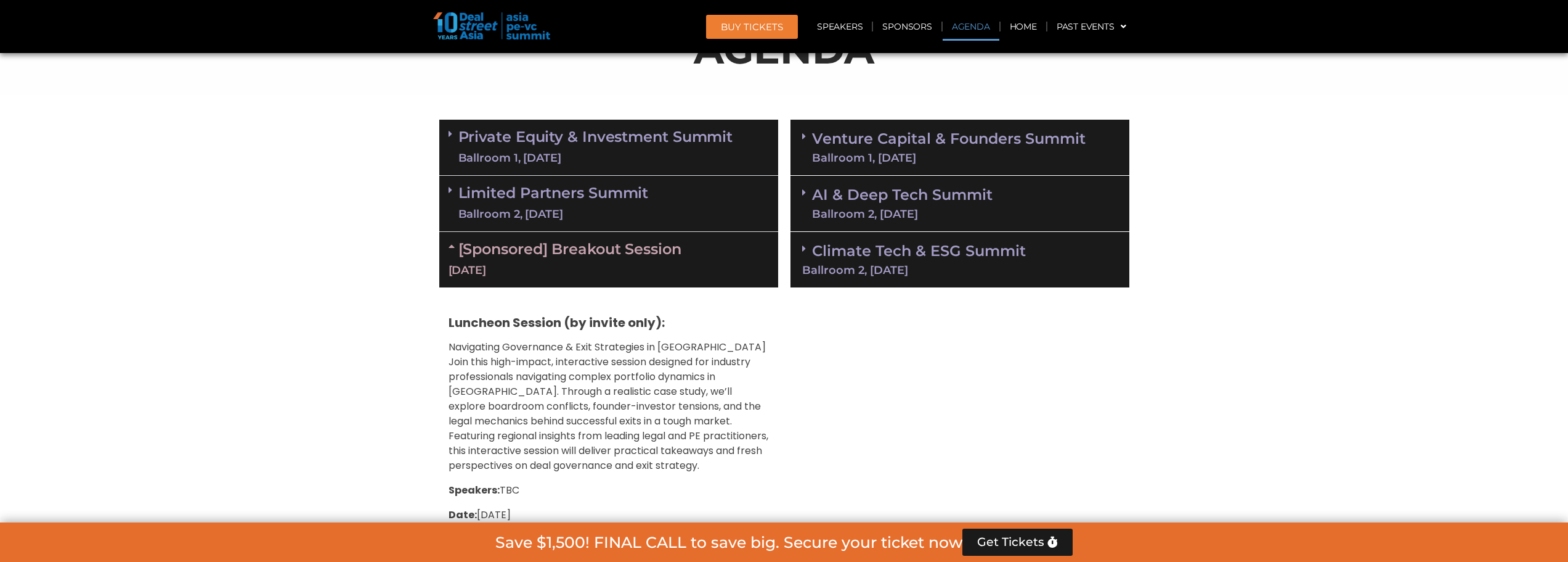
scroll to position [857, 0]
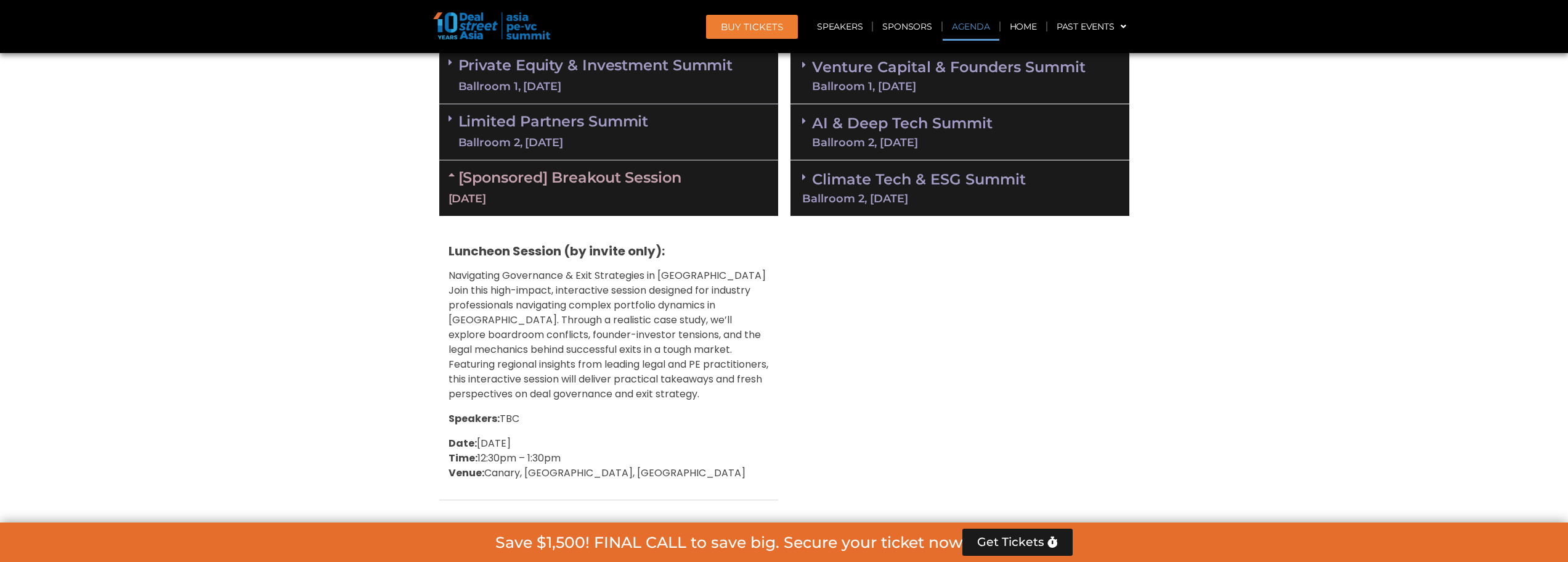
click at [644, 201] on div "10 Sept" at bounding box center [608, 198] width 320 height 15
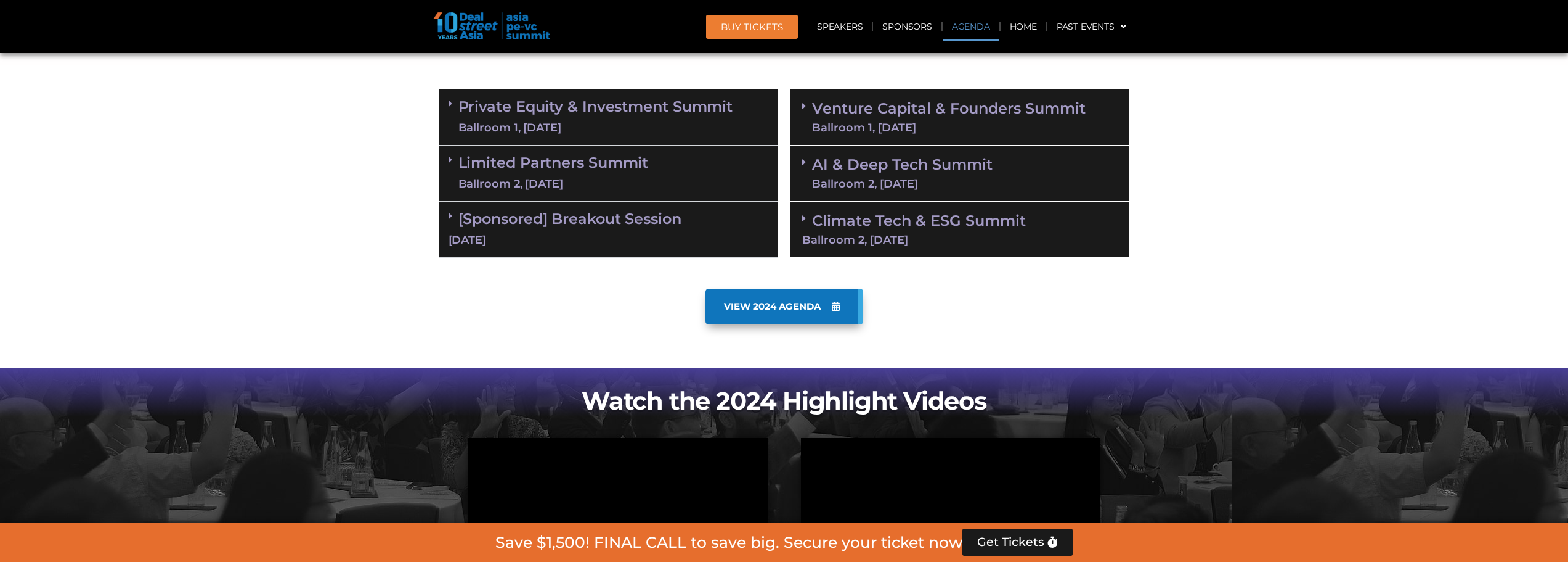
scroll to position [734, 0]
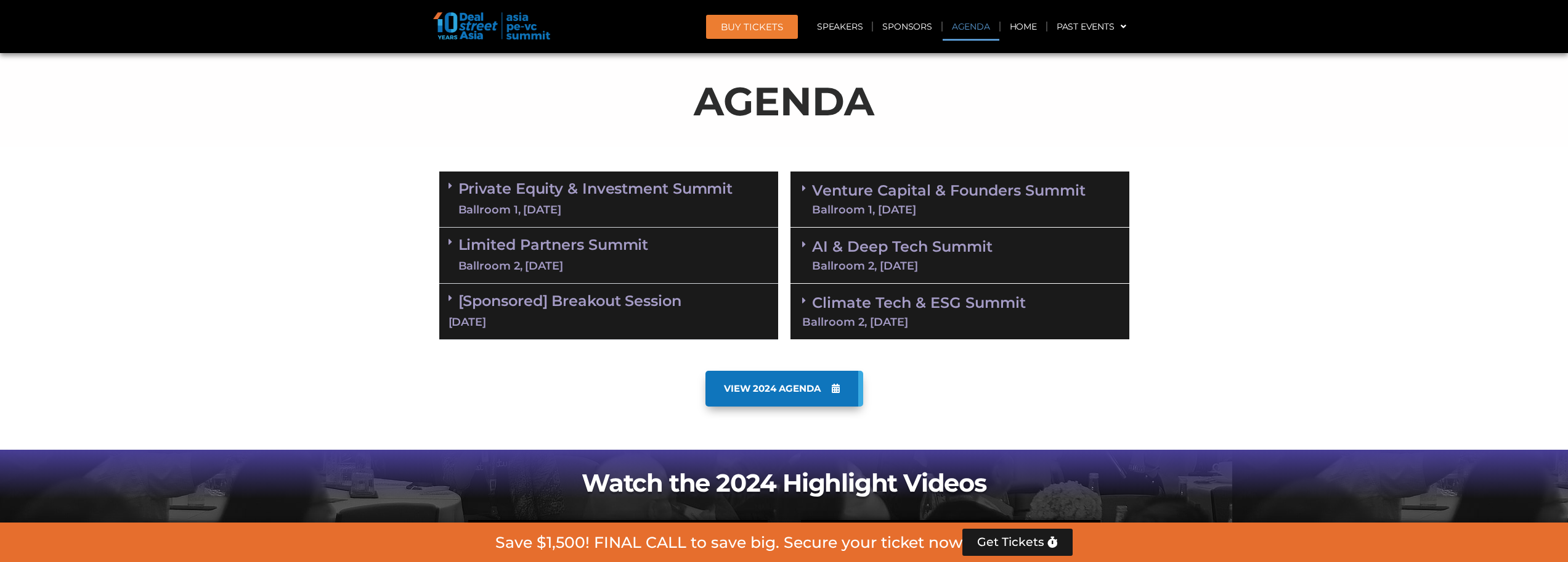
click at [926, 193] on link "Venture Capital & Founders​ Summit Ballroom 1, 11 Sept" at bounding box center [949, 199] width 274 height 32
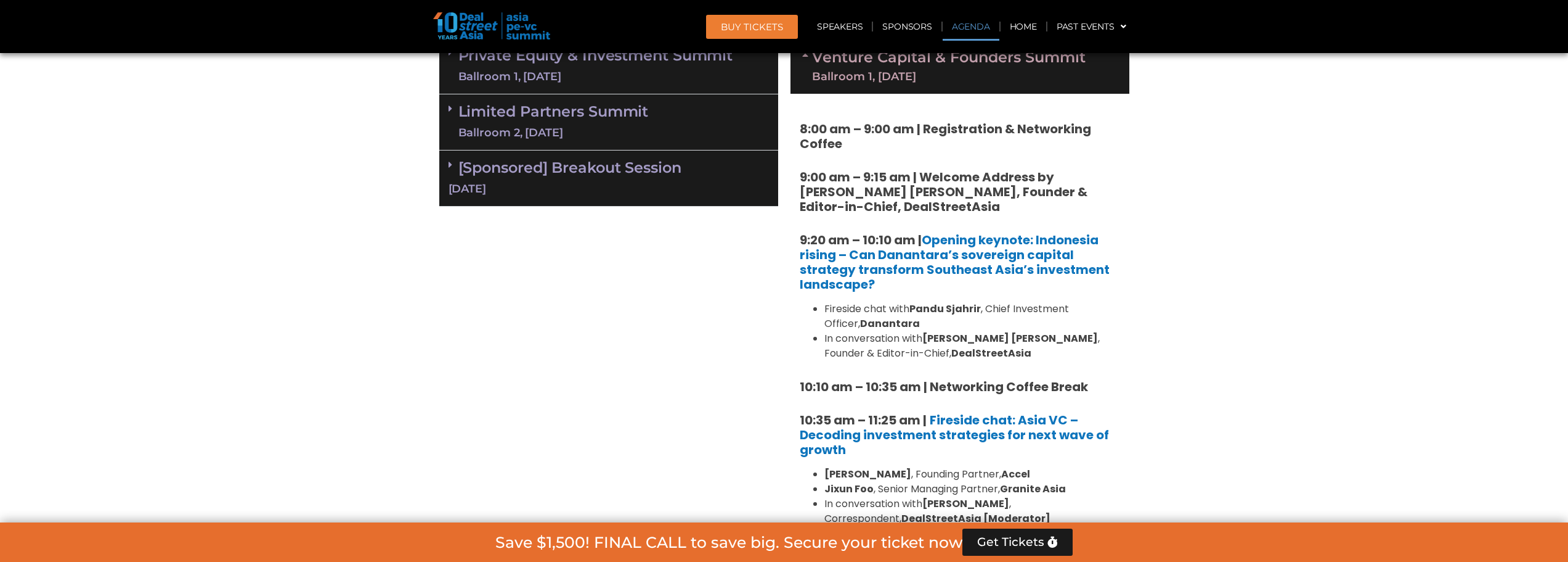
scroll to position [919, 0]
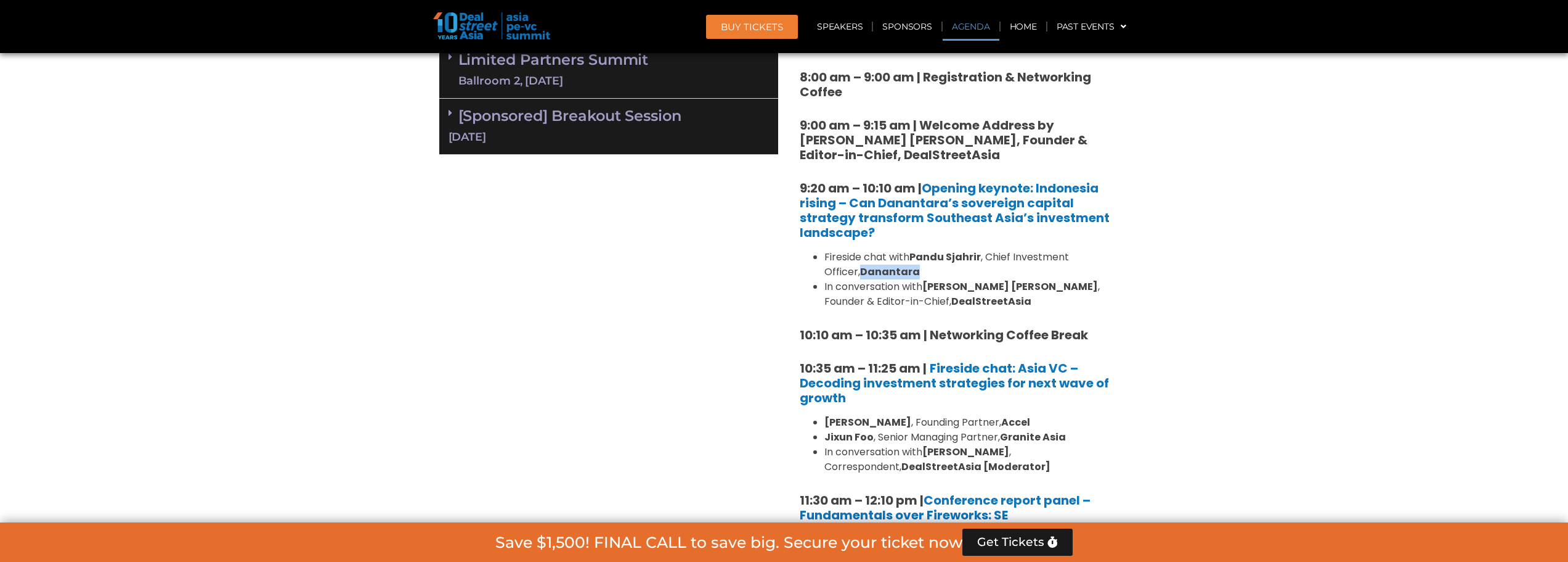
drag, startPoint x: 882, startPoint y: 273, endPoint x: 823, endPoint y: 271, distance: 59.0
click at [821, 273] on ul "Fireside chat with Pandu Sjahrir , Chief Investment Officer, Danantara In conve…" at bounding box center [960, 279] width 320 height 59
click at [1041, 258] on li "Fireside chat with Pandu Sjahrir , Chief Investment Officer, Danantara" at bounding box center [972, 264] width 296 height 30
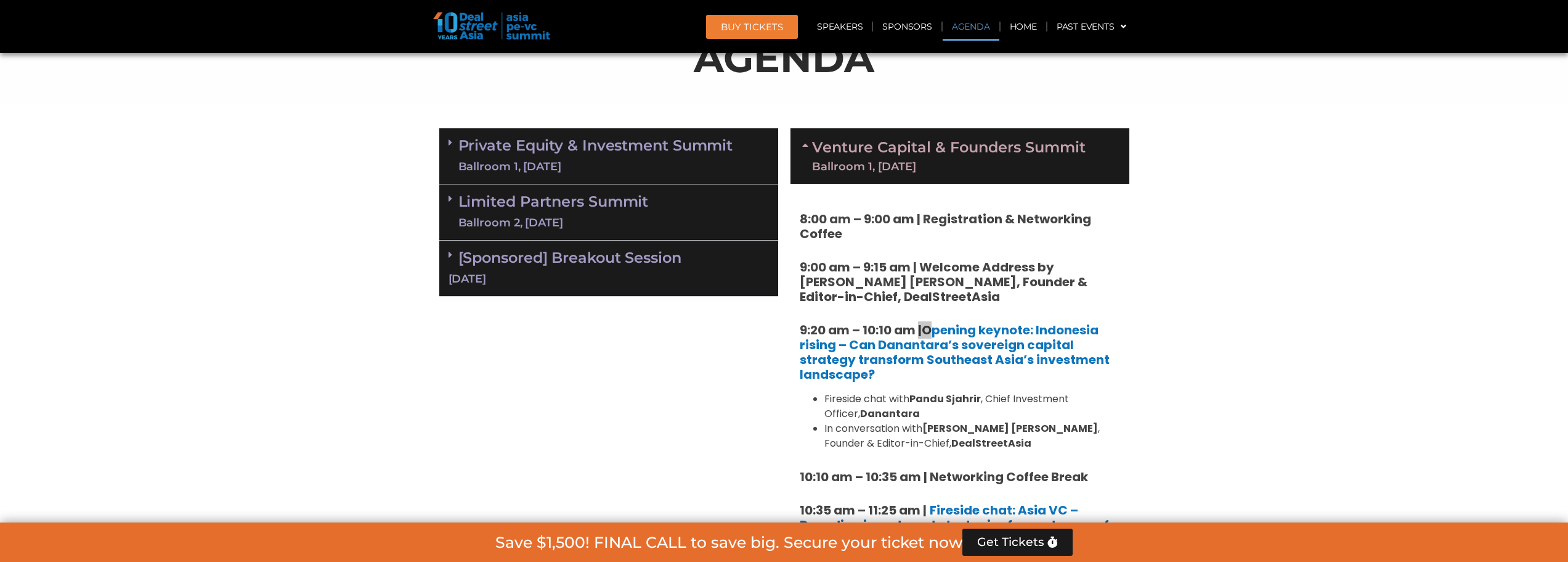
scroll to position [796, 0]
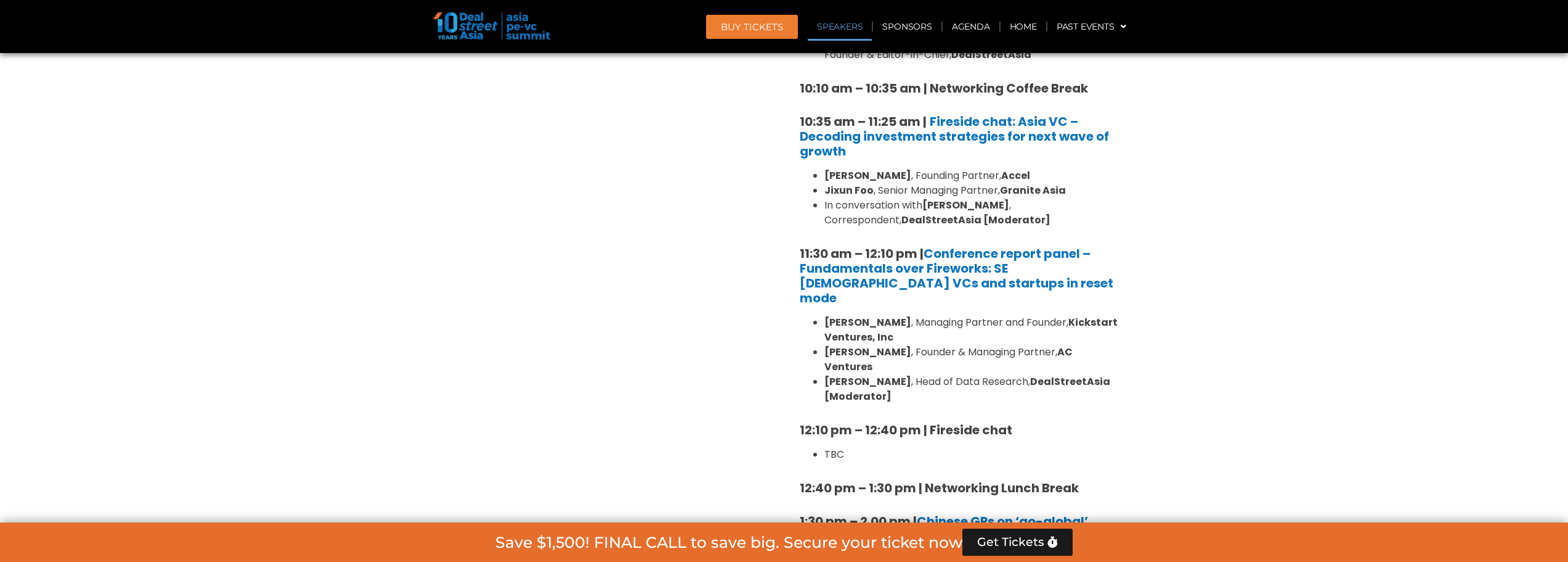
scroll to position [1351, 0]
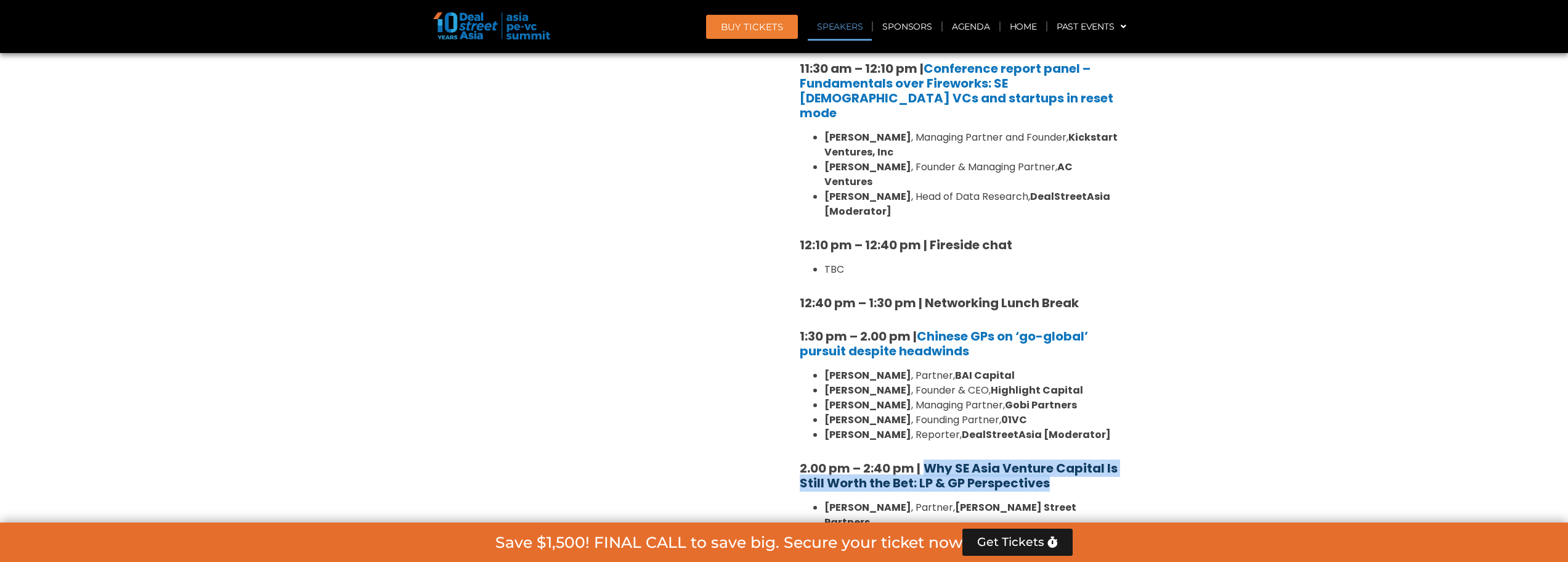
drag, startPoint x: 1067, startPoint y: 458, endPoint x: 930, endPoint y: 433, distance: 139.3
click at [930, 460] on h5 "2.00 pm – 2:40 pm | Why SE Asia Venture Capital Is Still Worth the Bet: LP & GP…" at bounding box center [960, 475] width 320 height 30
copy b "Why SE Asia Venture Capital Is Still Worth the Bet: LP & GP Perspectives"
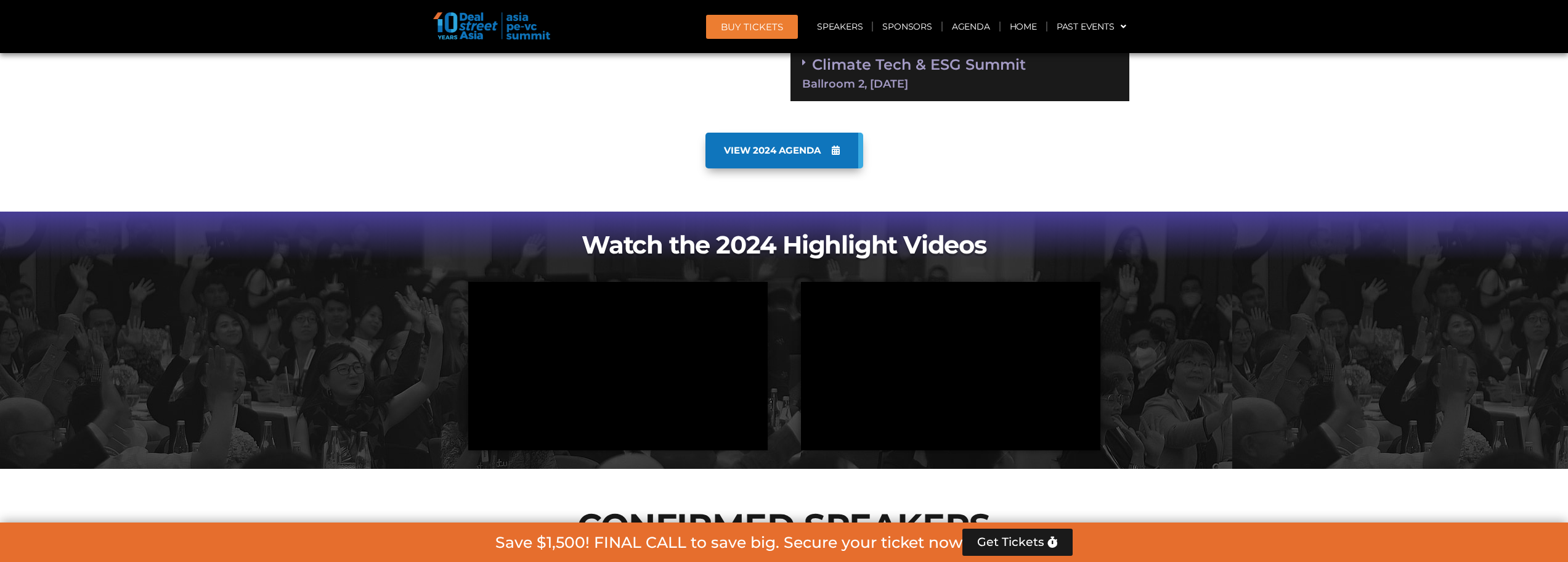
scroll to position [2125, 0]
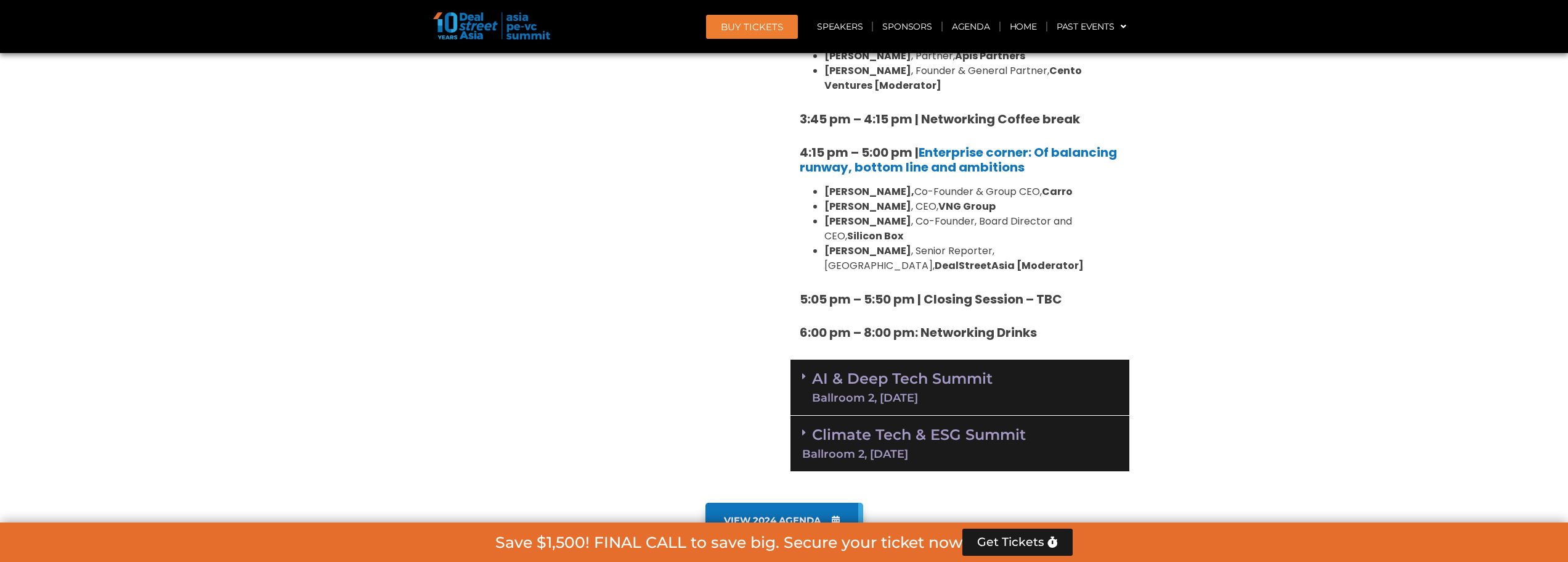
click at [1110, 449] on div "Ballroom 2, 11 Sept" at bounding box center [960, 454] width 315 height 11
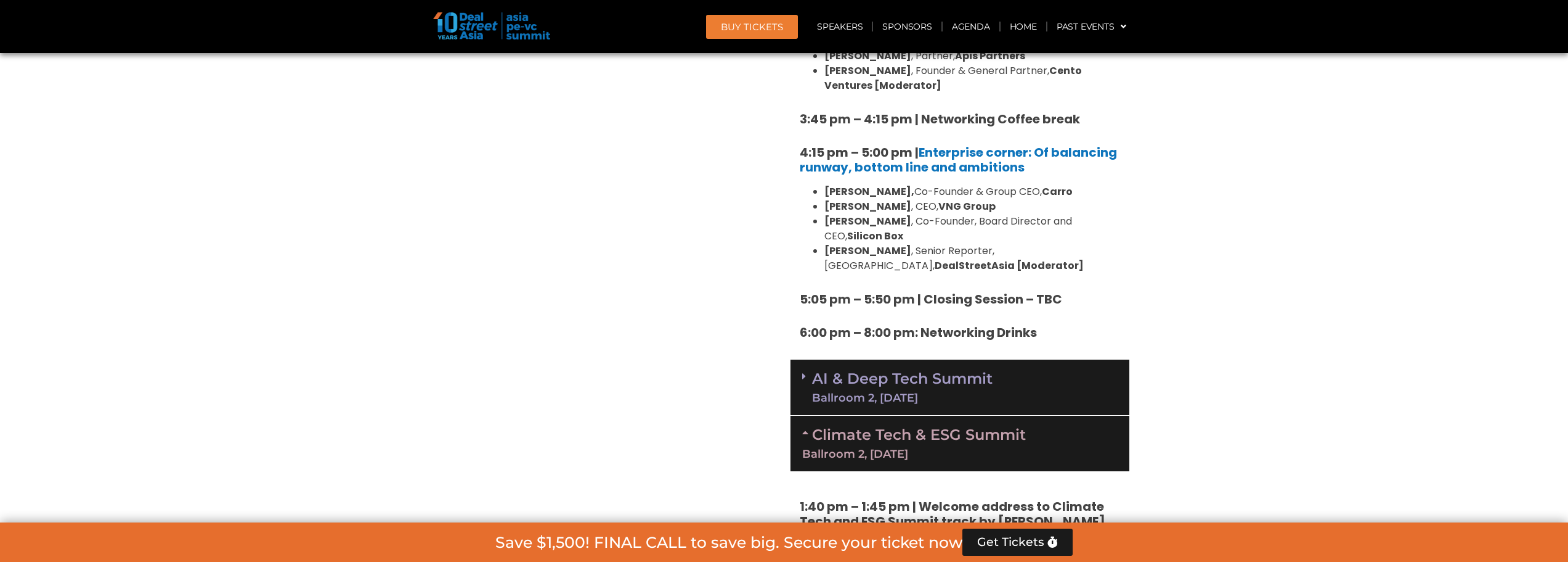
click at [1110, 449] on div "Ballroom 2, 11 Sept" at bounding box center [960, 454] width 315 height 11
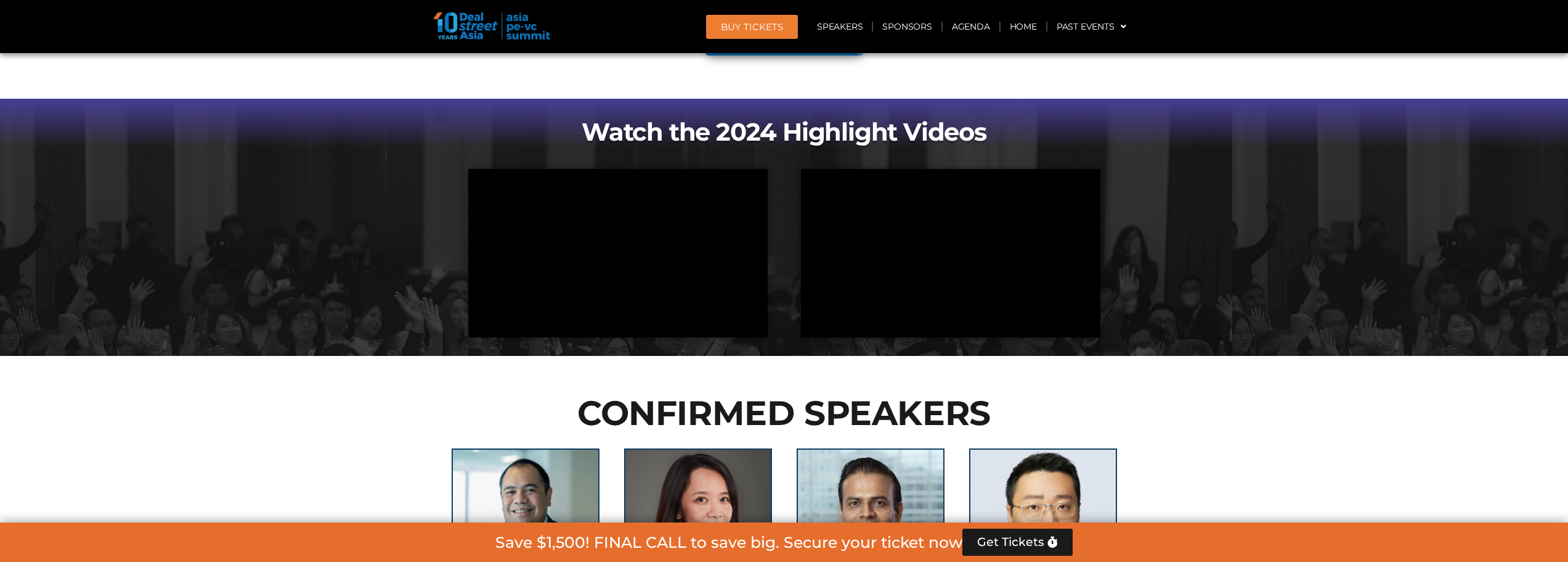
scroll to position [2685, 0]
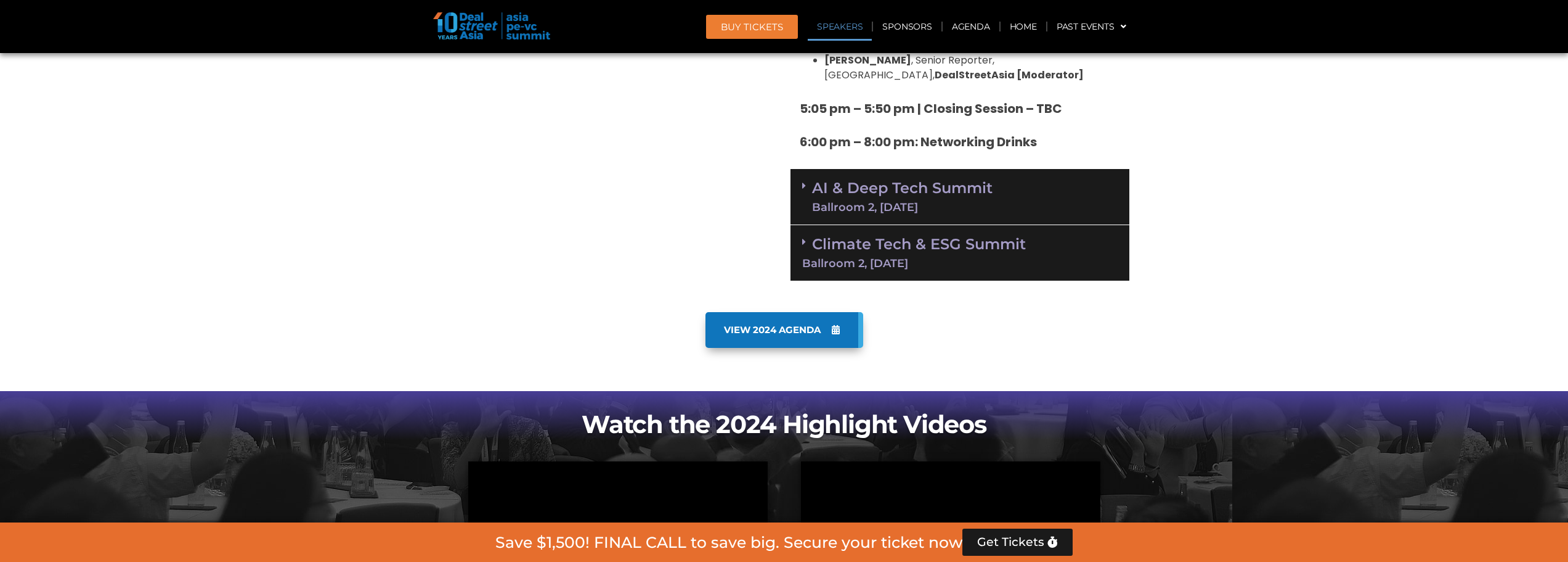
click at [850, 23] on link "Speakers" at bounding box center [839, 26] width 64 height 28
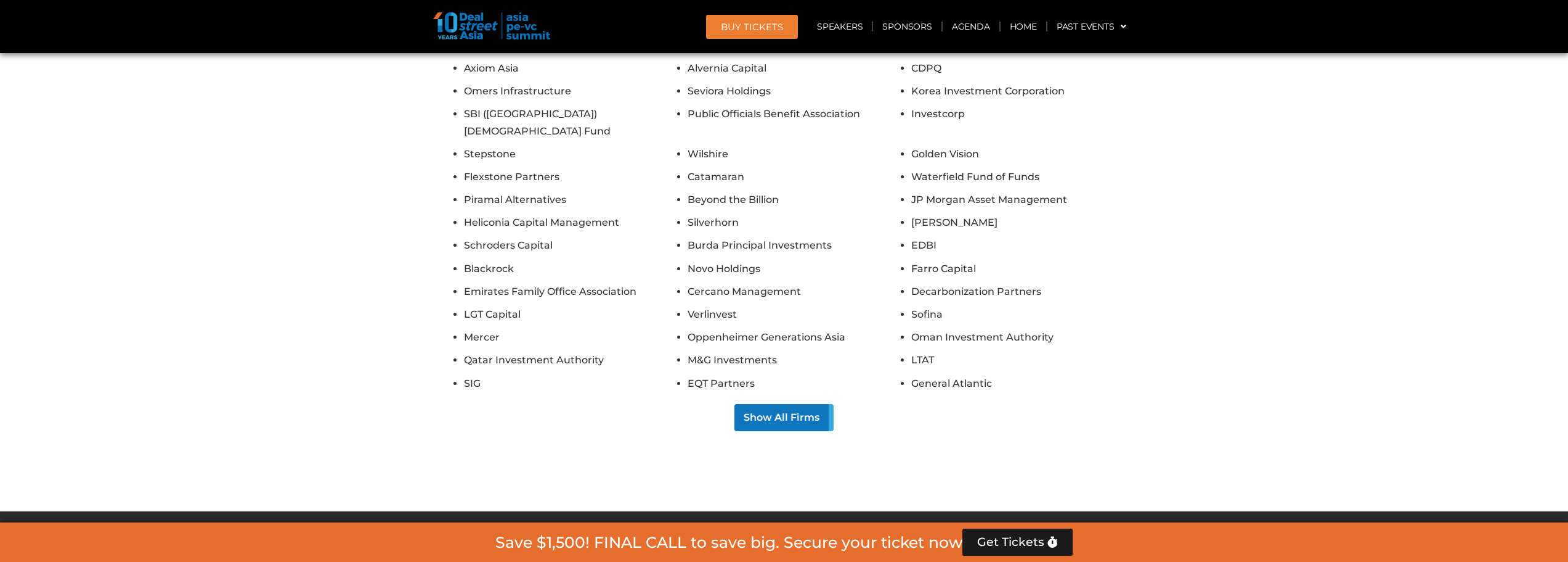
scroll to position [11794, 0]
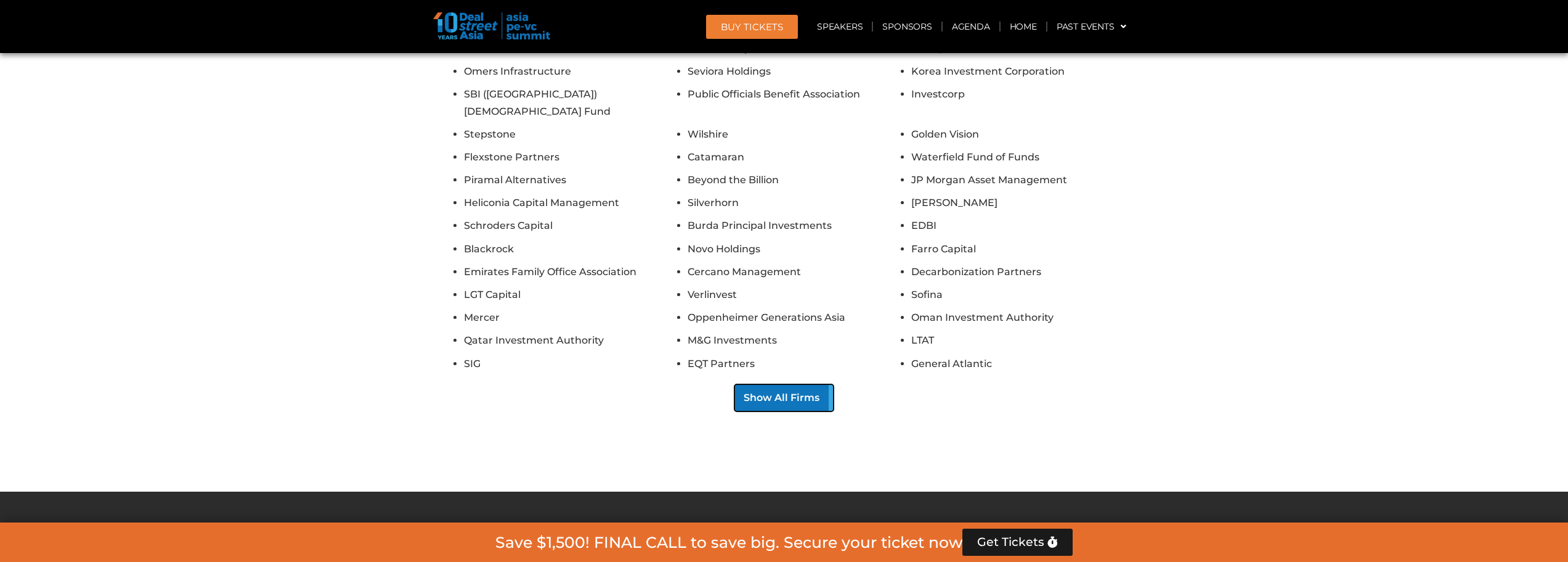
click at [754, 384] on button "Show All Firms" at bounding box center [784, 397] width 99 height 27
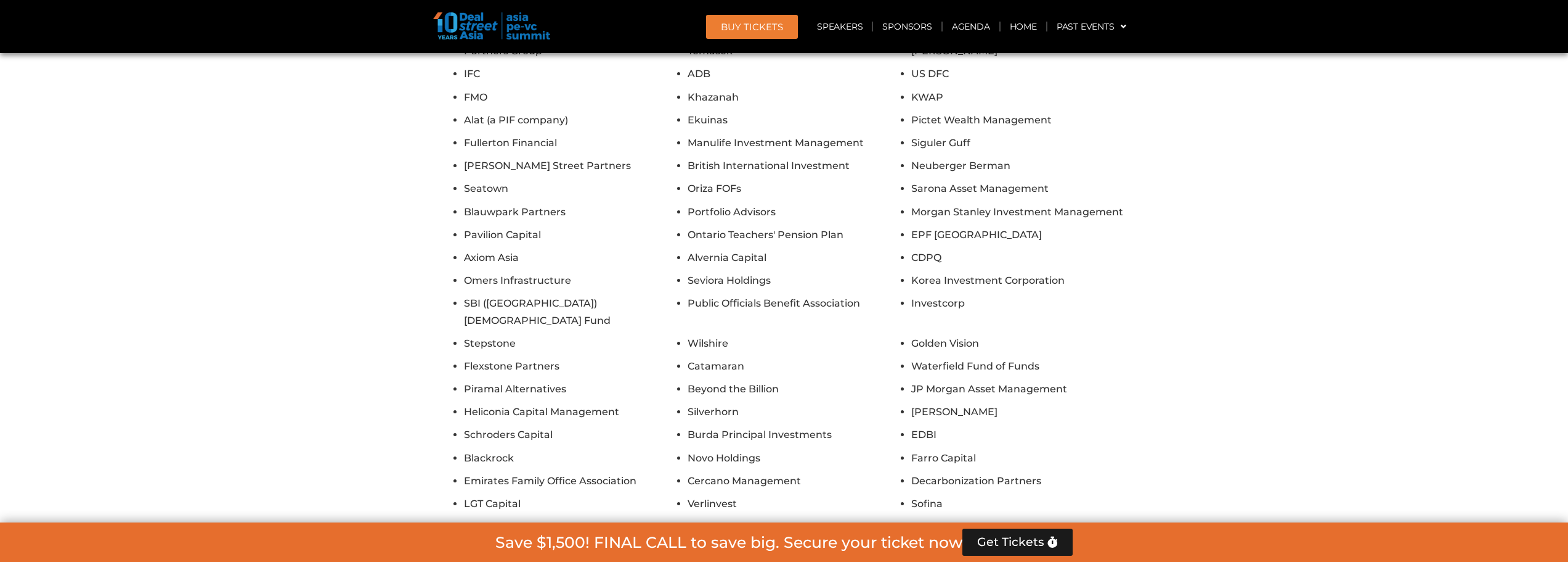
scroll to position [11965, 0]
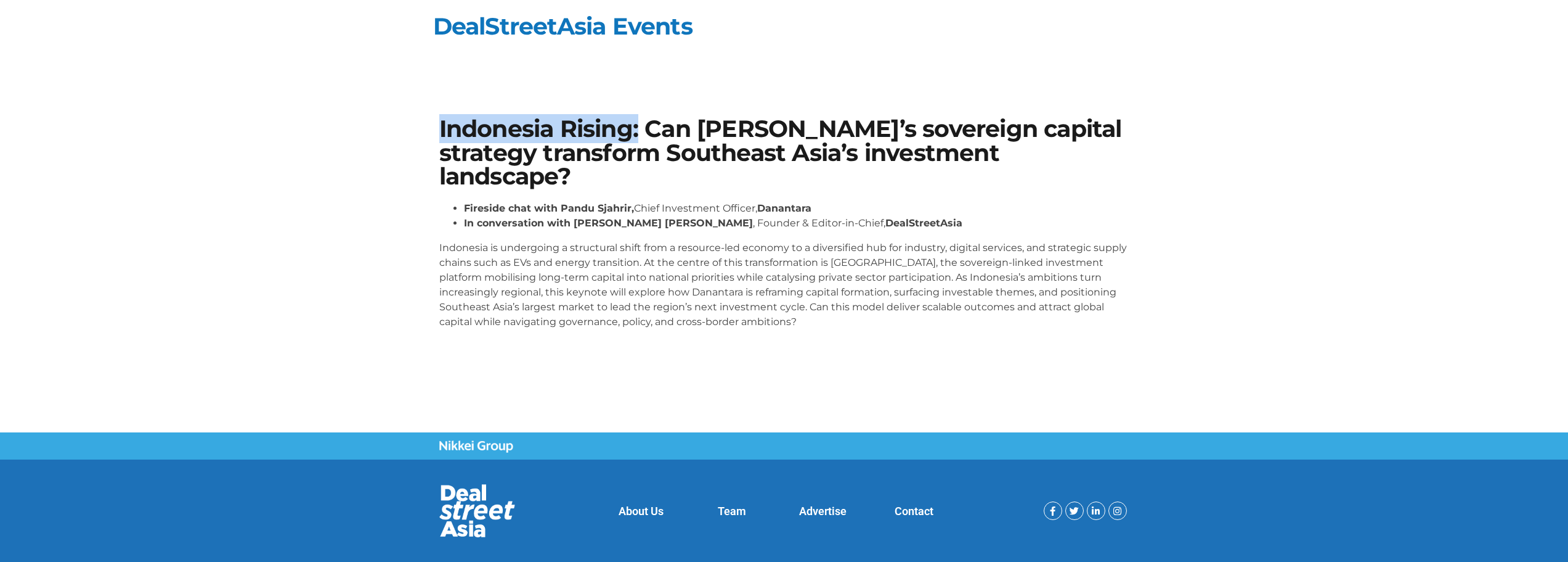
drag, startPoint x: 432, startPoint y: 123, endPoint x: 642, endPoint y: 126, distance: 210.0
click at [642, 126] on div "Indonesia Rising: Can [PERSON_NAME]’s sovereign capital strategy transform Sout…" at bounding box center [784, 227] width 702 height 233
copy h1 "Indonesia Rising:"
